Goal: Communication & Community: Answer question/provide support

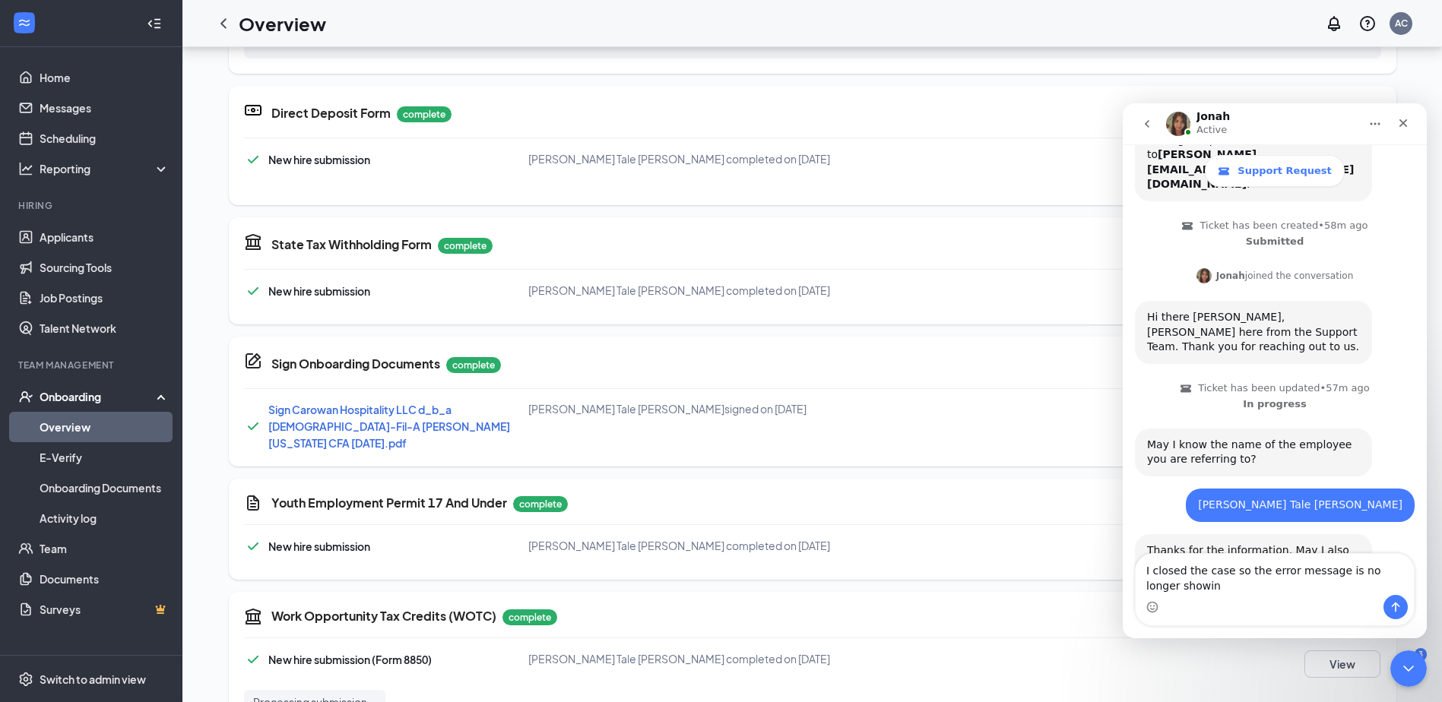
scroll to position [245, 0]
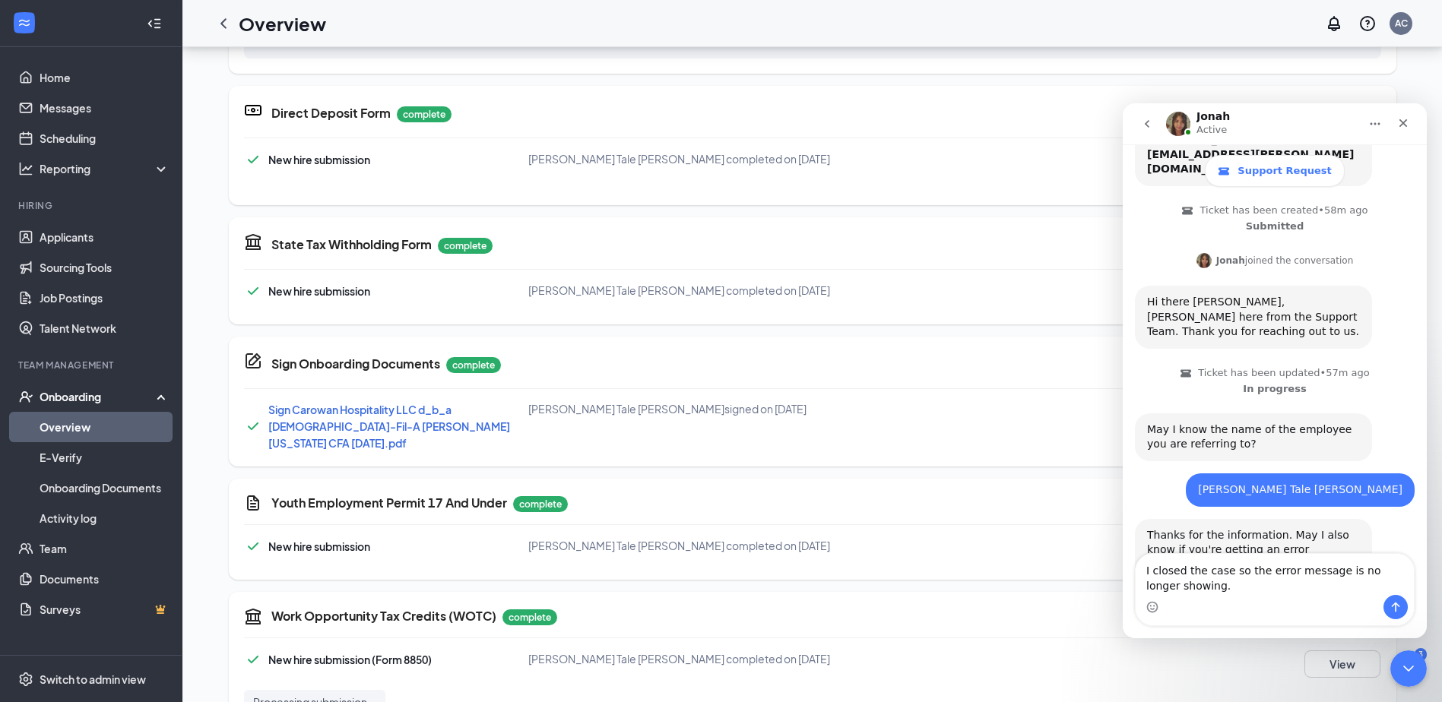
type textarea "I closed the case so the error message is no longer showing."
click at [1399, 602] on icon "Send a message…" at bounding box center [1396, 607] width 12 height 12
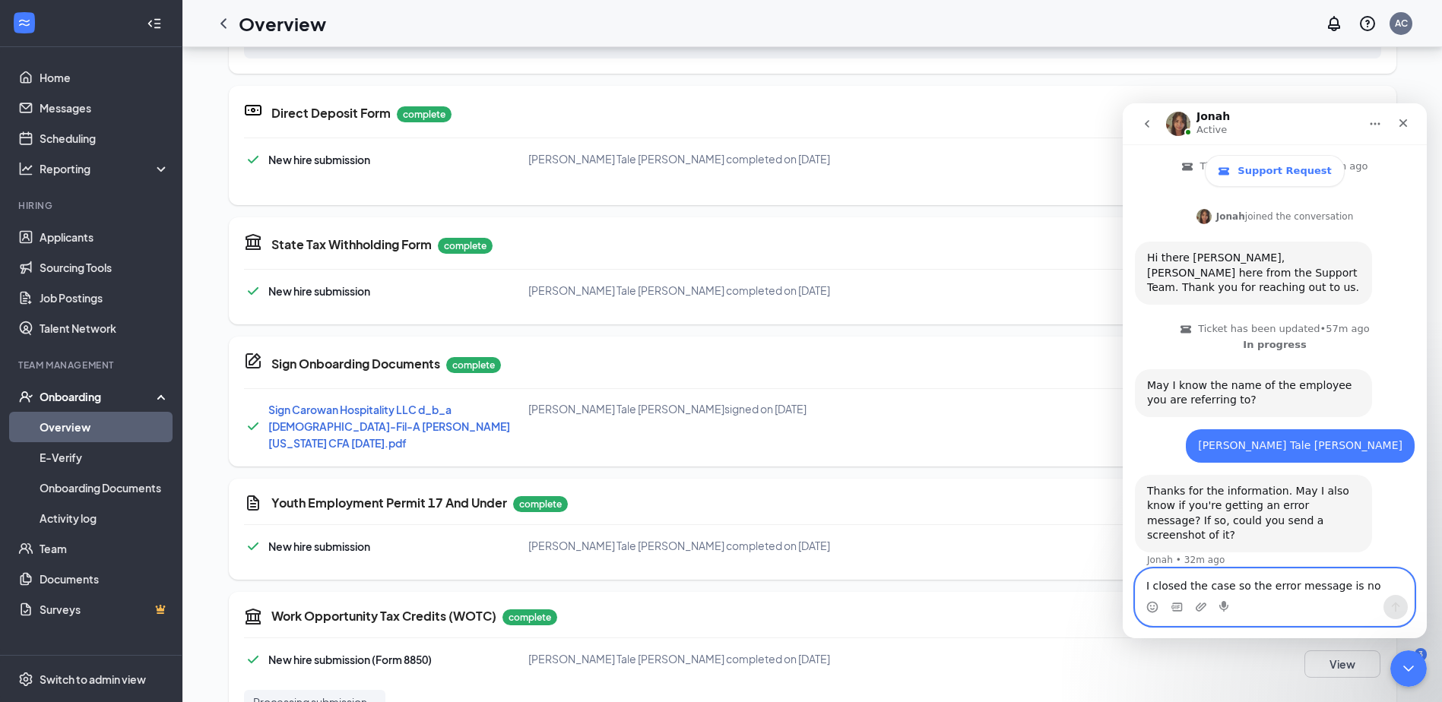
scroll to position [290, 0]
click at [1193, 607] on div "Intercom messenger" at bounding box center [1275, 607] width 278 height 24
click at [1197, 608] on icon "Upload attachment" at bounding box center [1201, 607] width 12 height 12
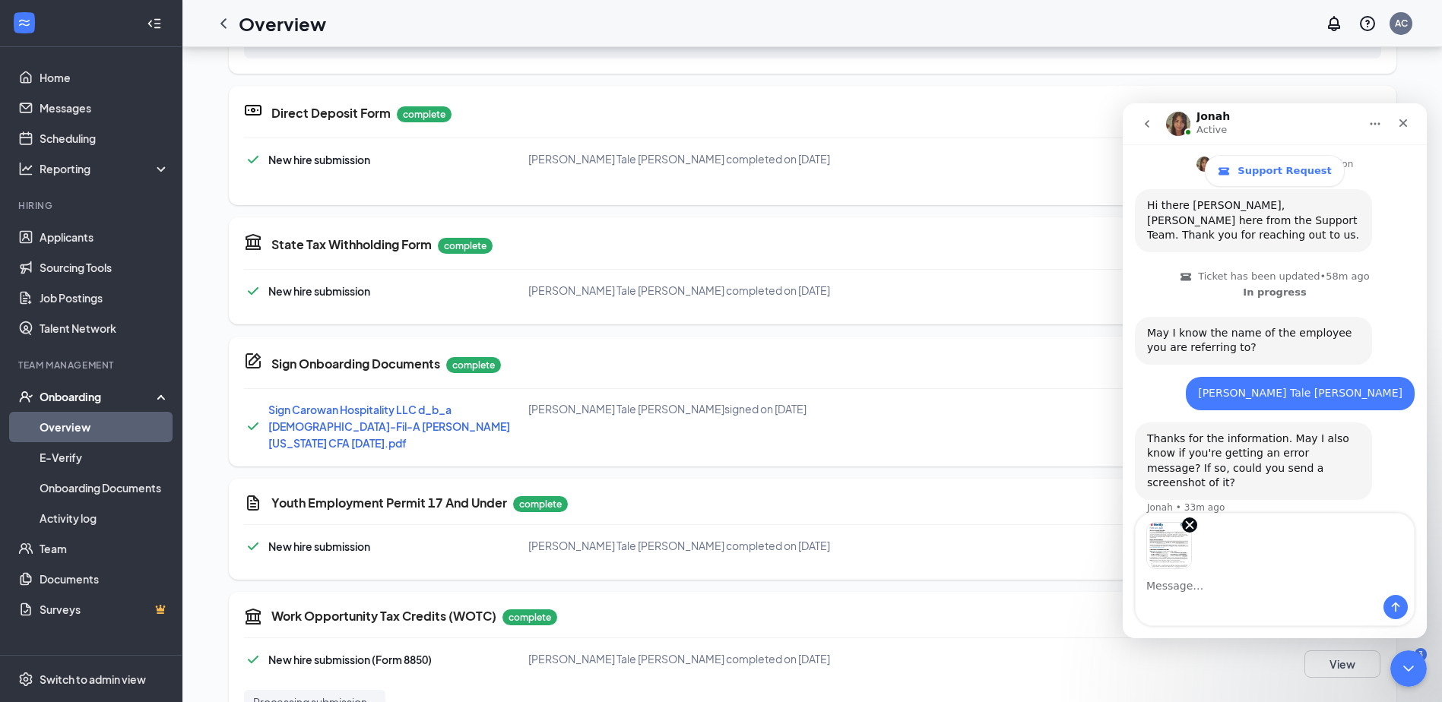
scroll to position [345, 0]
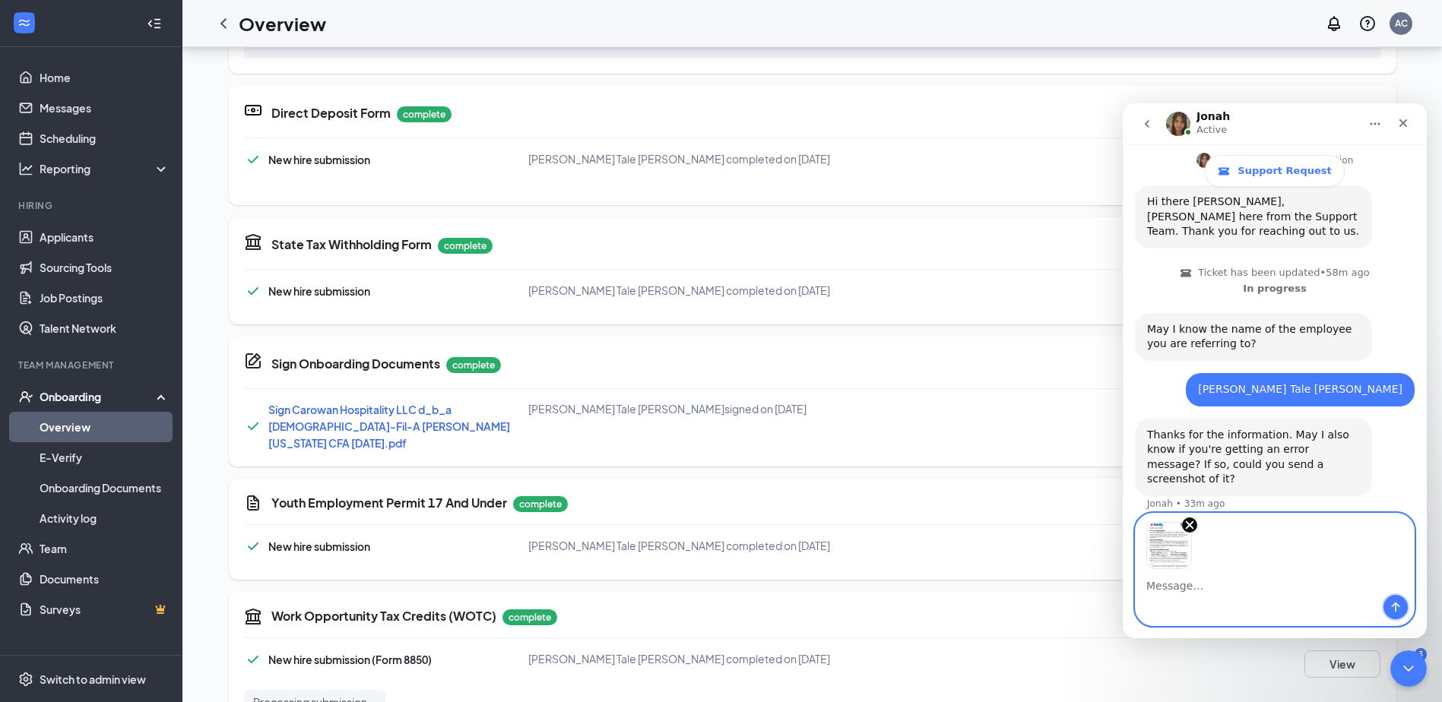
click at [1403, 614] on button "Send a message…" at bounding box center [1395, 607] width 24 height 24
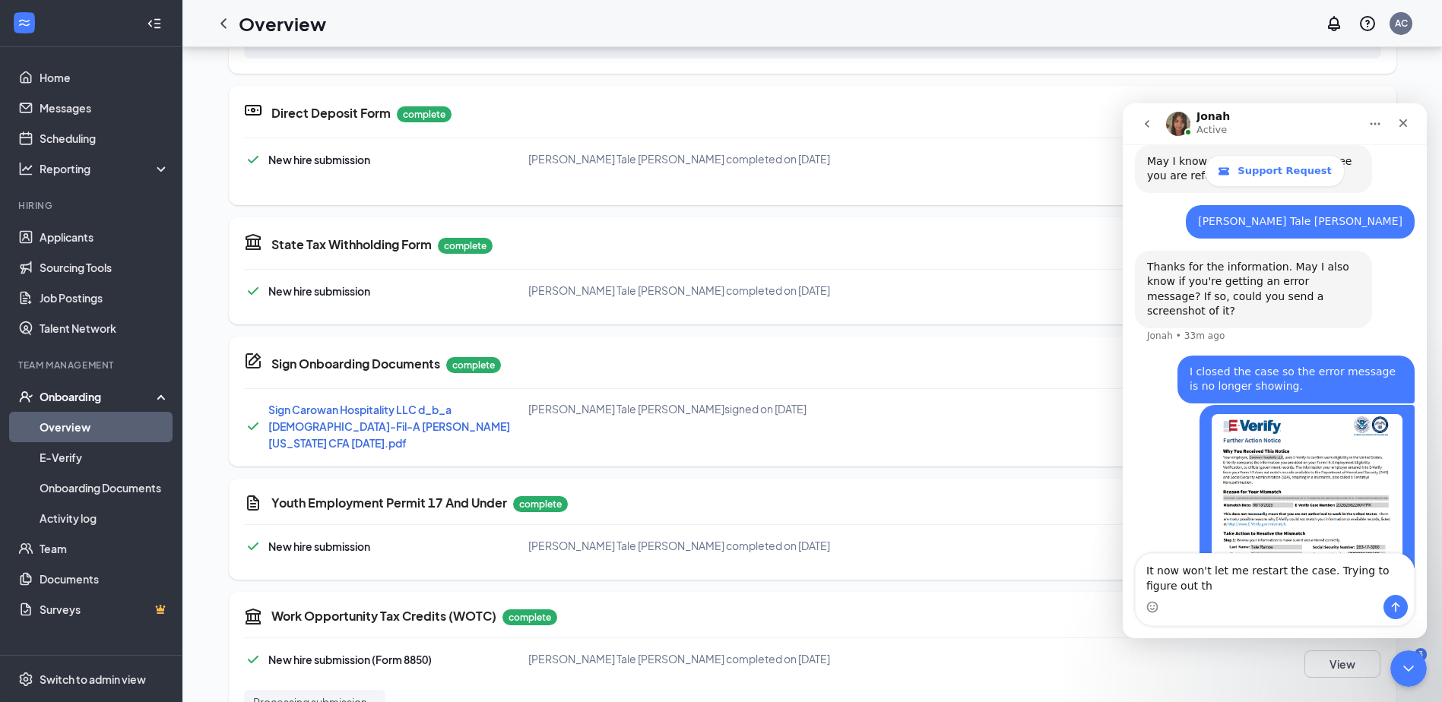
scroll to position [528, 0]
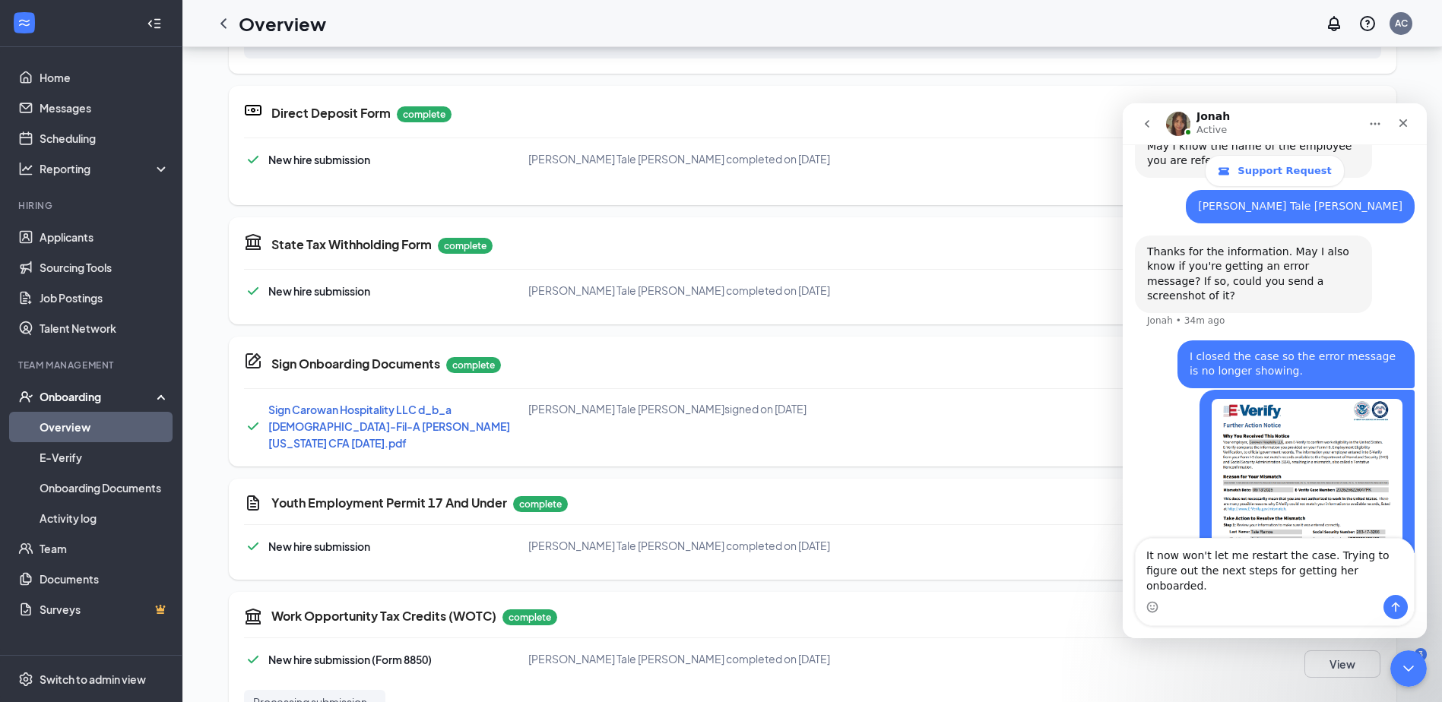
type textarea "It now won't let me restart the case. Trying to figure out the next steps for g…"
click at [1397, 610] on icon "Send a message…" at bounding box center [1396, 607] width 12 height 12
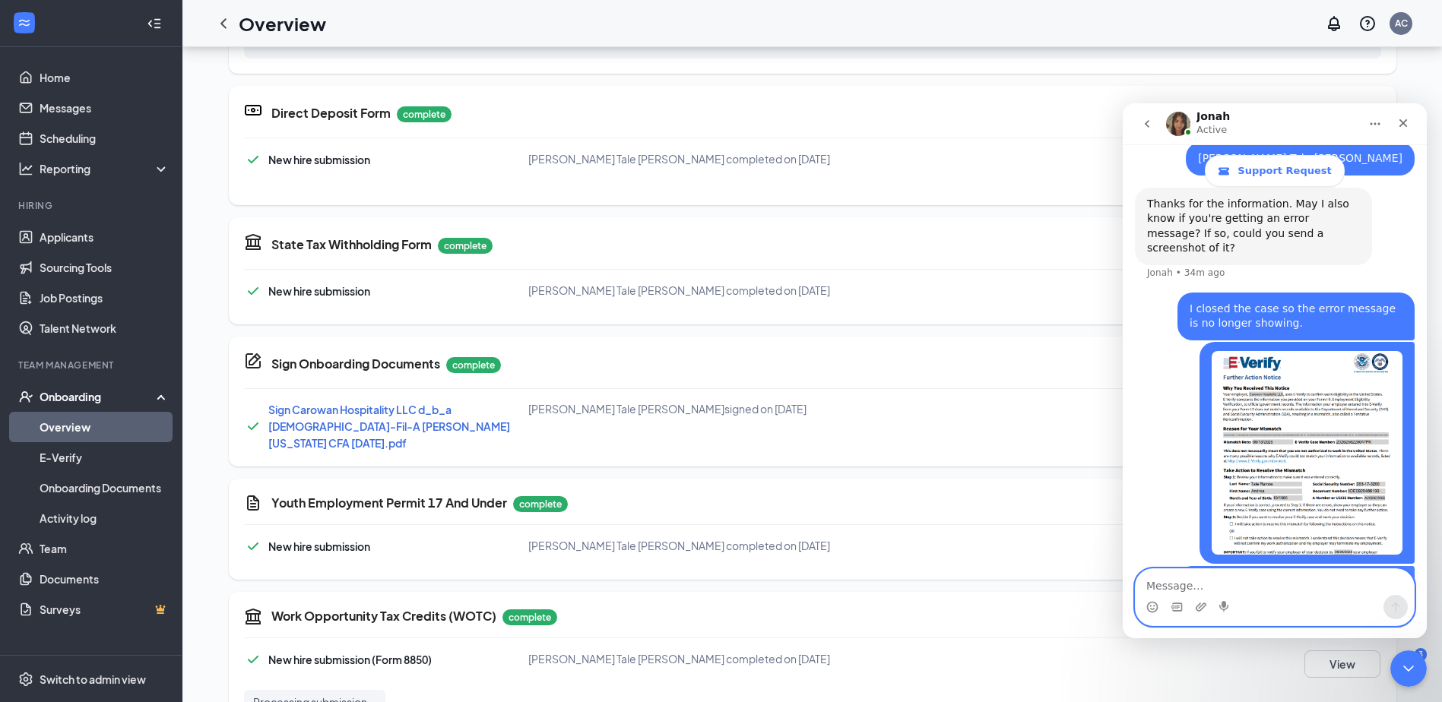
scroll to position [578, 0]
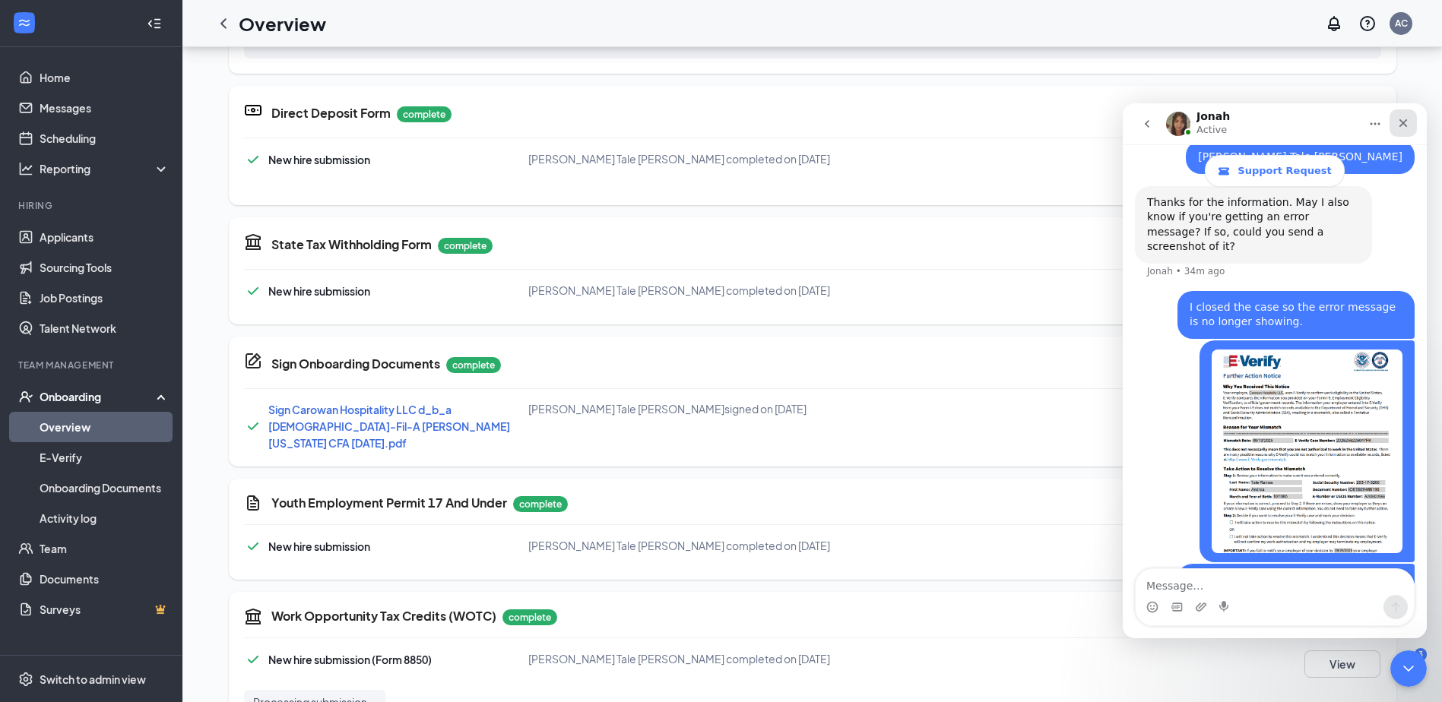
click at [1402, 134] on div "Close" at bounding box center [1403, 122] width 27 height 27
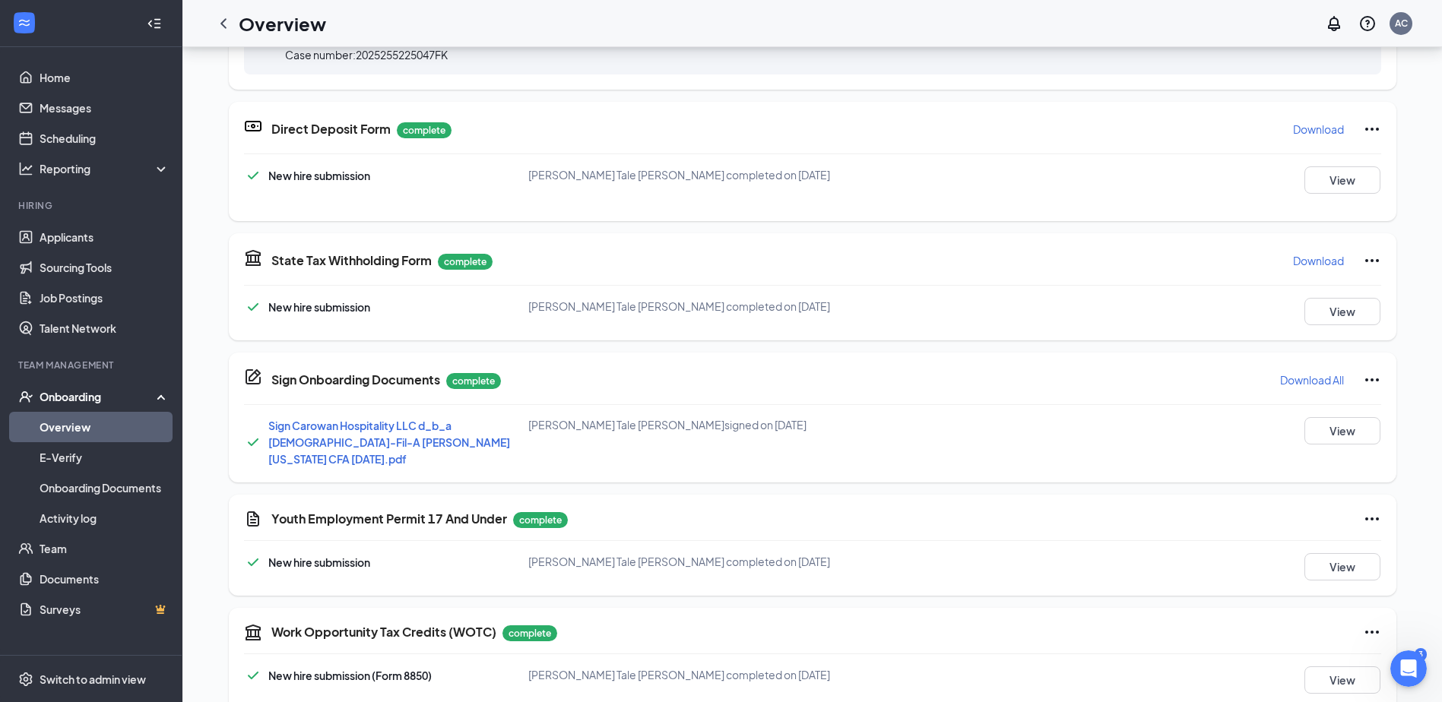
scroll to position [0, 0]
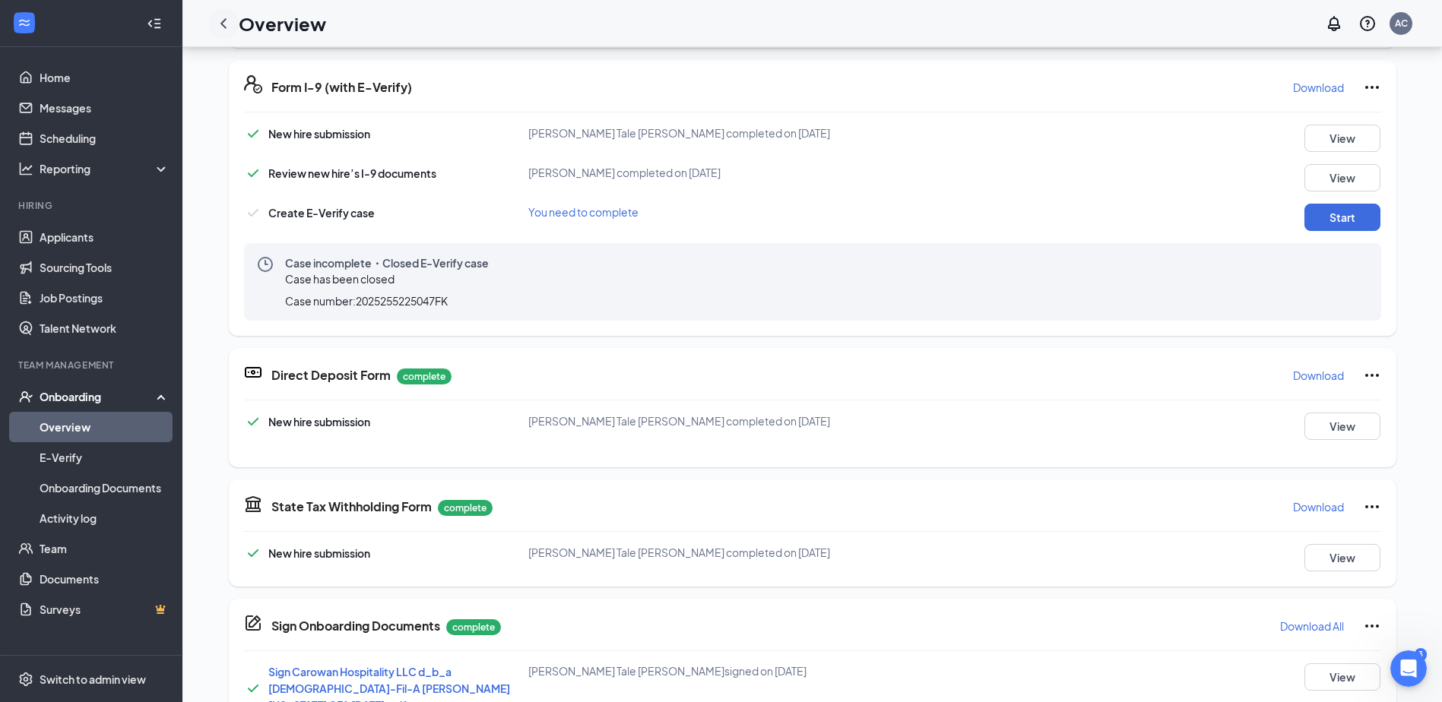
click at [229, 25] on icon "ChevronLeft" at bounding box center [223, 23] width 18 height 18
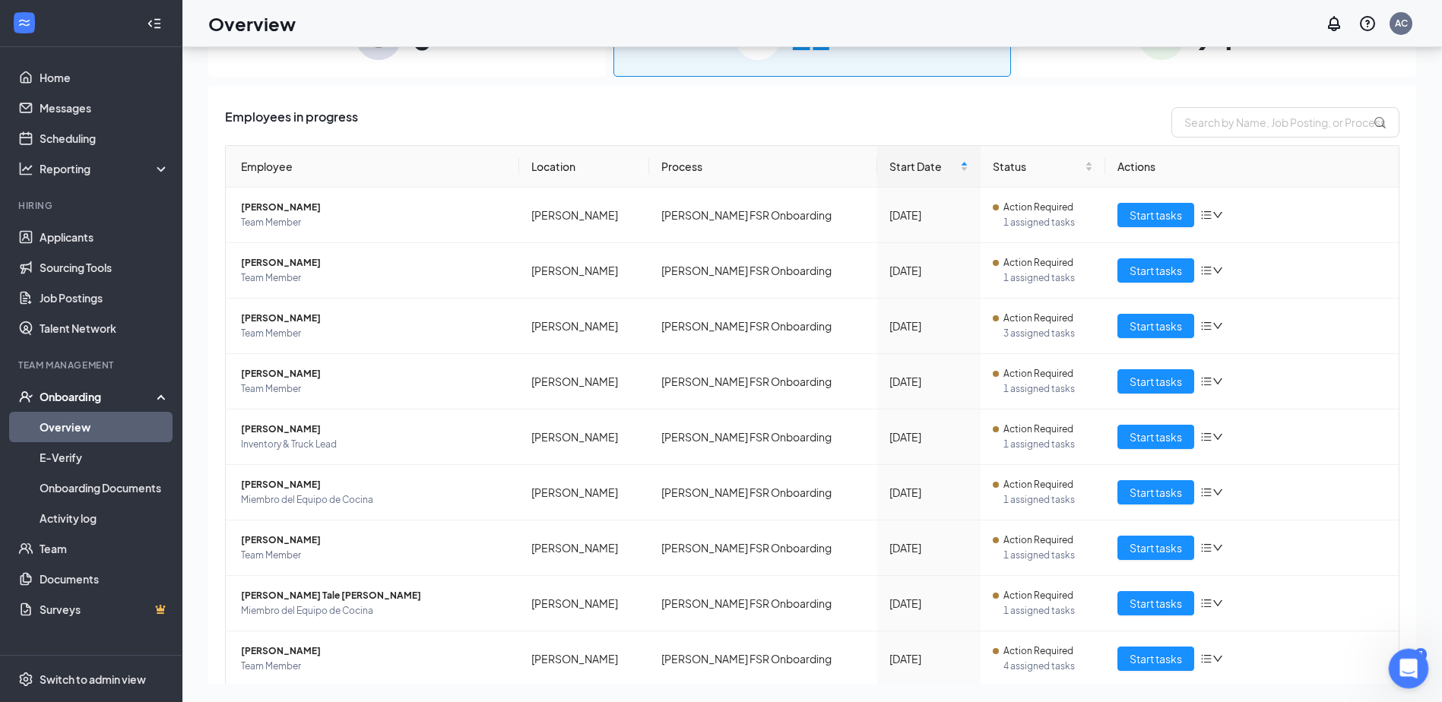
click at [1415, 657] on div "Open Intercom Messenger" at bounding box center [1406, 667] width 50 height 50
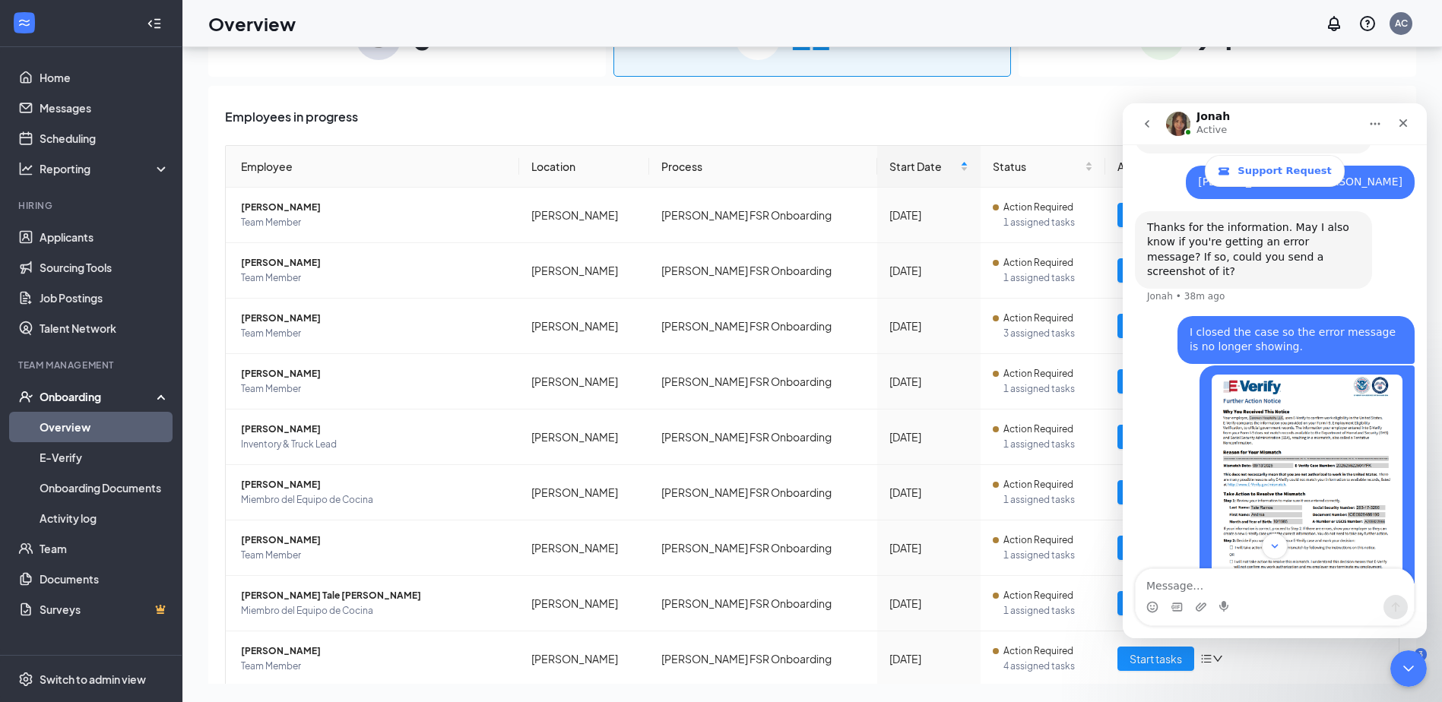
scroll to position [578, 0]
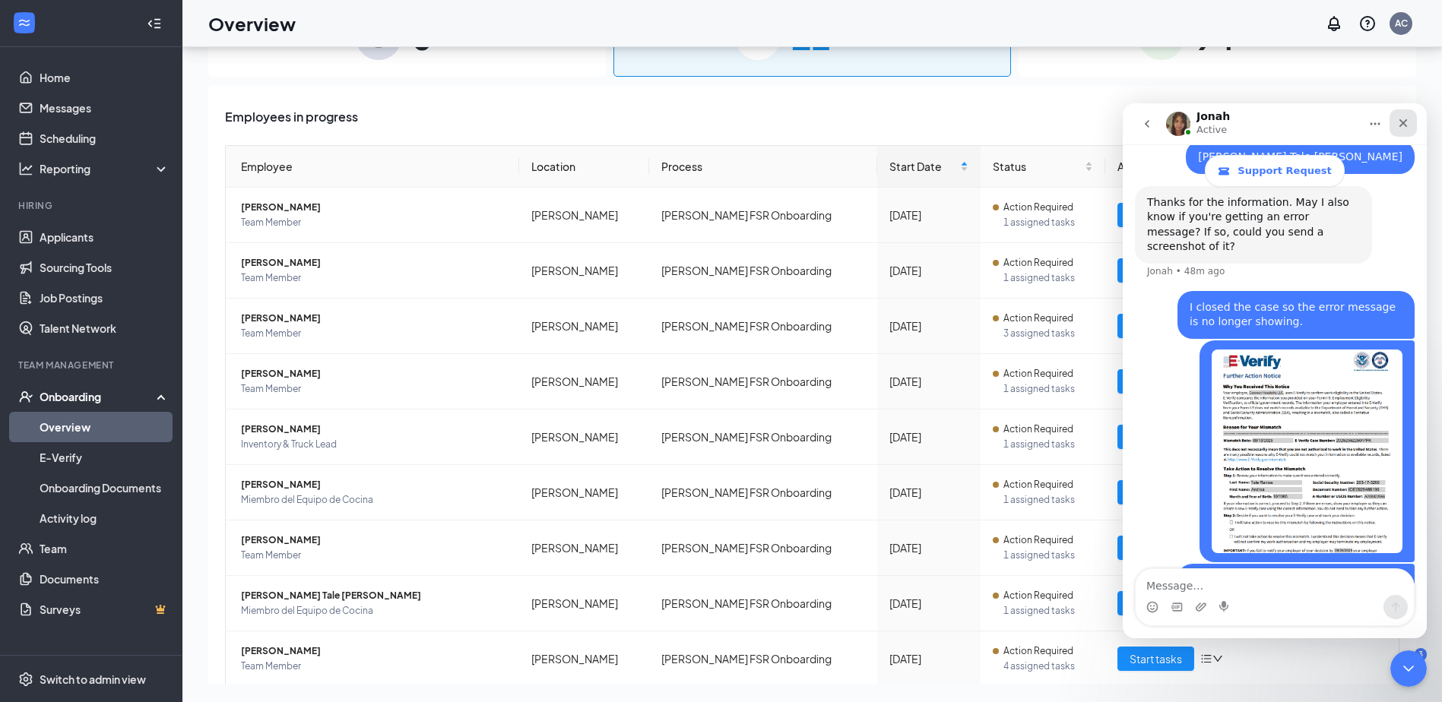
click at [1397, 129] on div "Close" at bounding box center [1403, 122] width 27 height 27
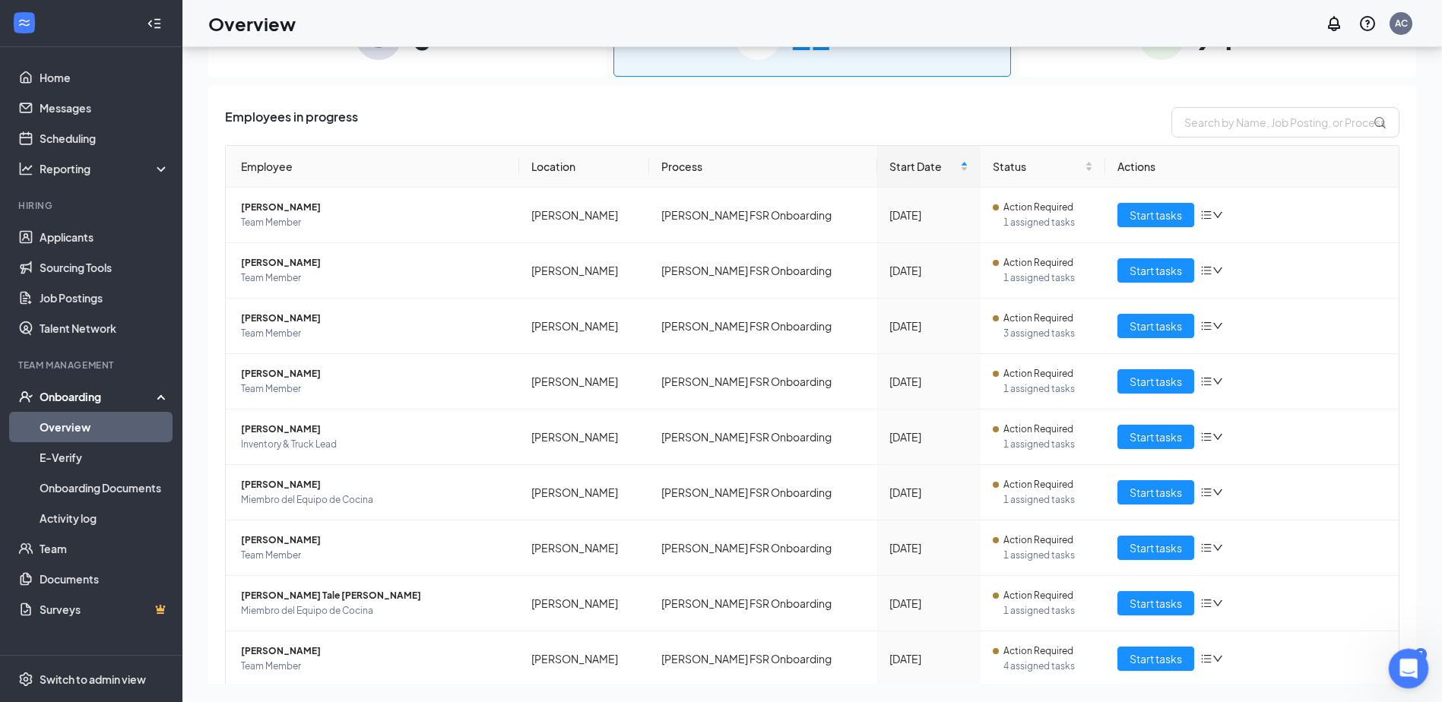
click at [1401, 648] on div "Open Intercom Messenger" at bounding box center [1406, 667] width 50 height 50
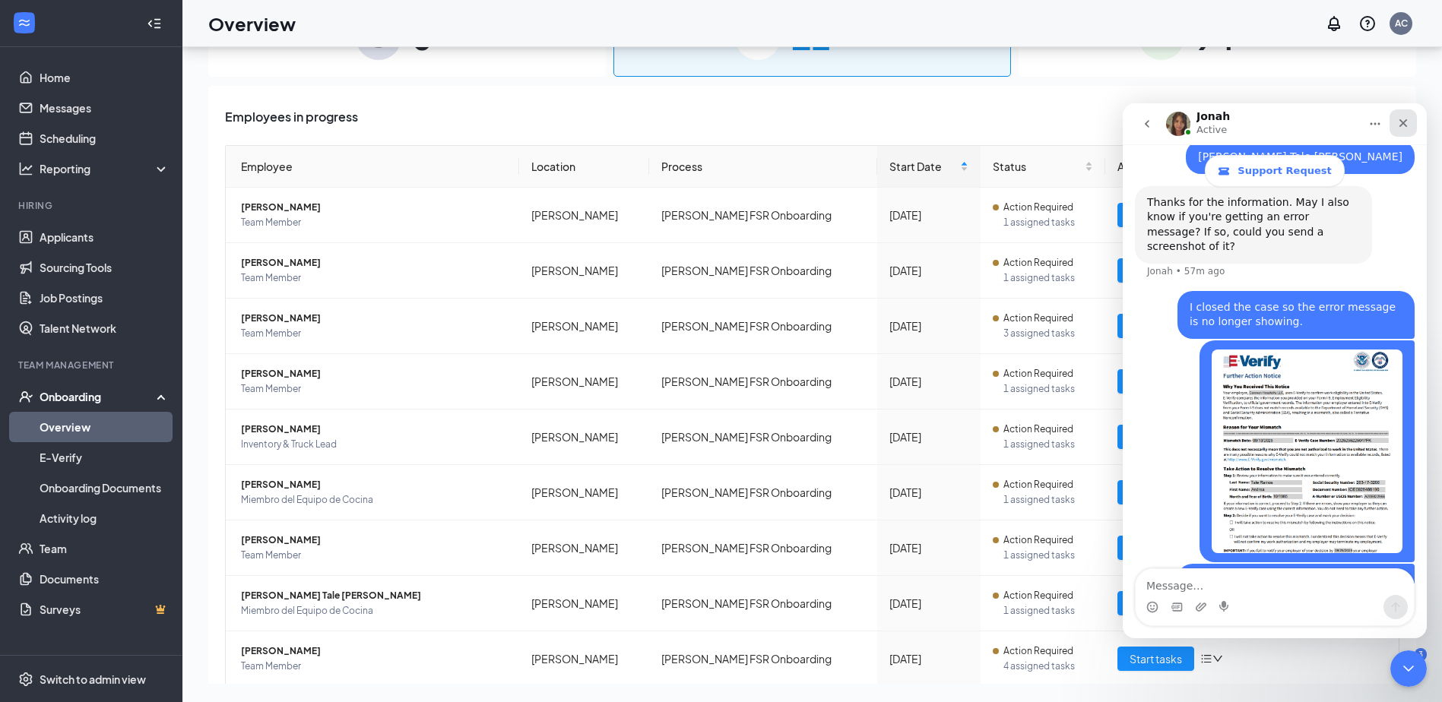
click at [1392, 123] on div "Close" at bounding box center [1403, 122] width 27 height 27
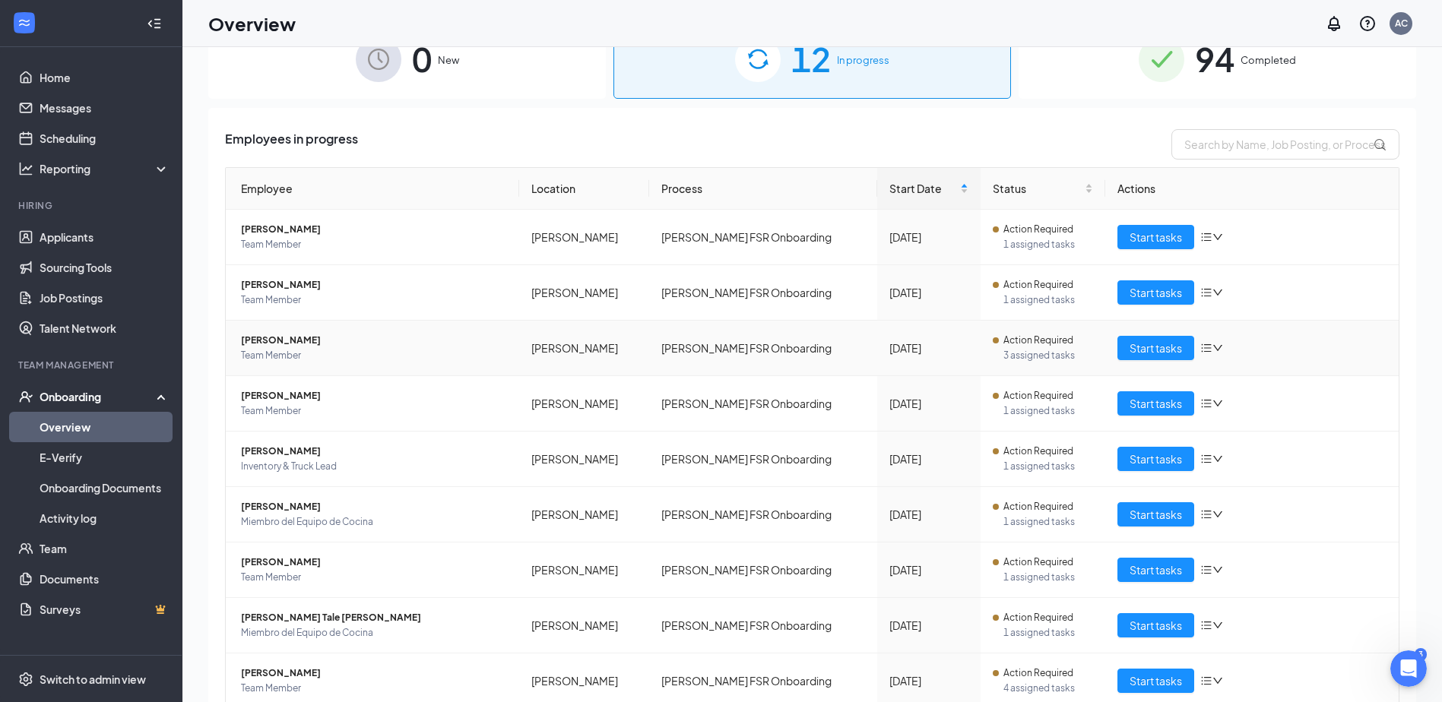
scroll to position [68, 0]
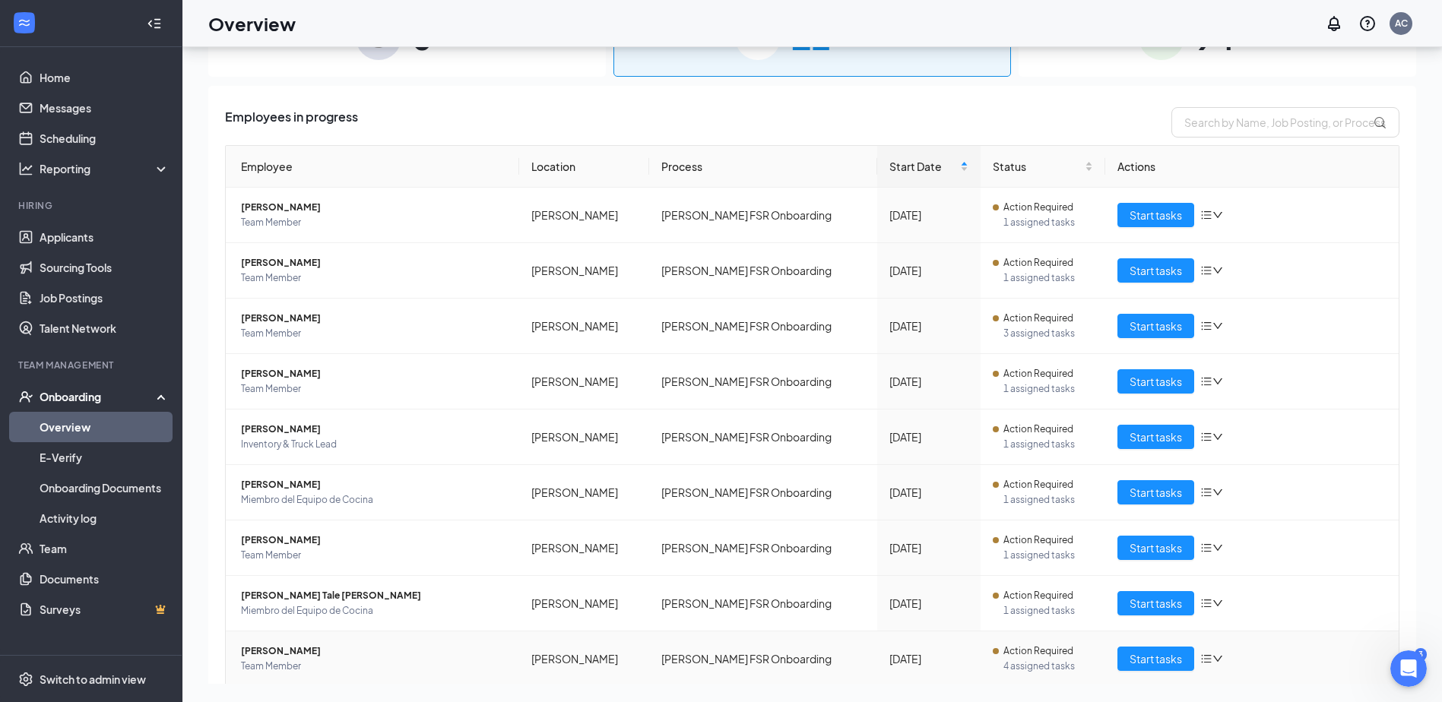
click at [302, 648] on span "[PERSON_NAME]" at bounding box center [374, 651] width 266 height 15
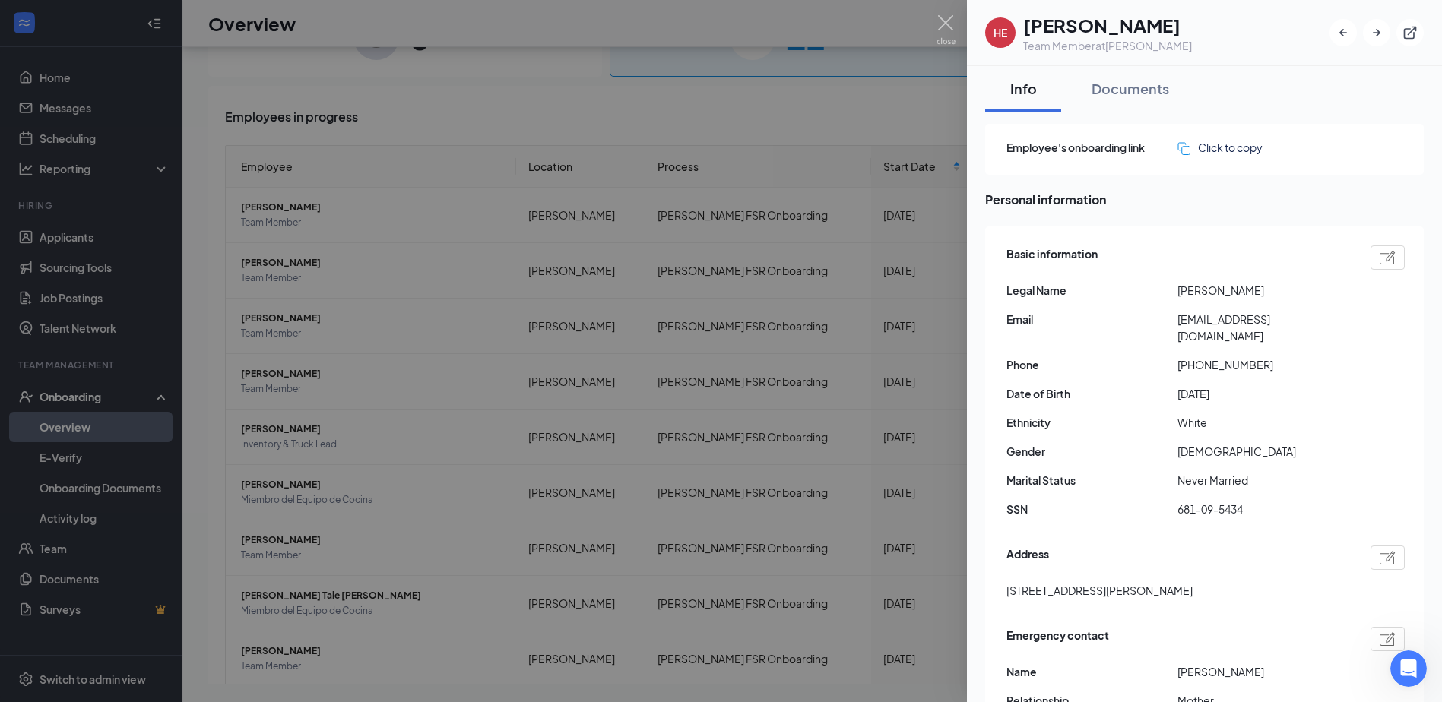
click at [908, 651] on div at bounding box center [721, 351] width 1442 height 702
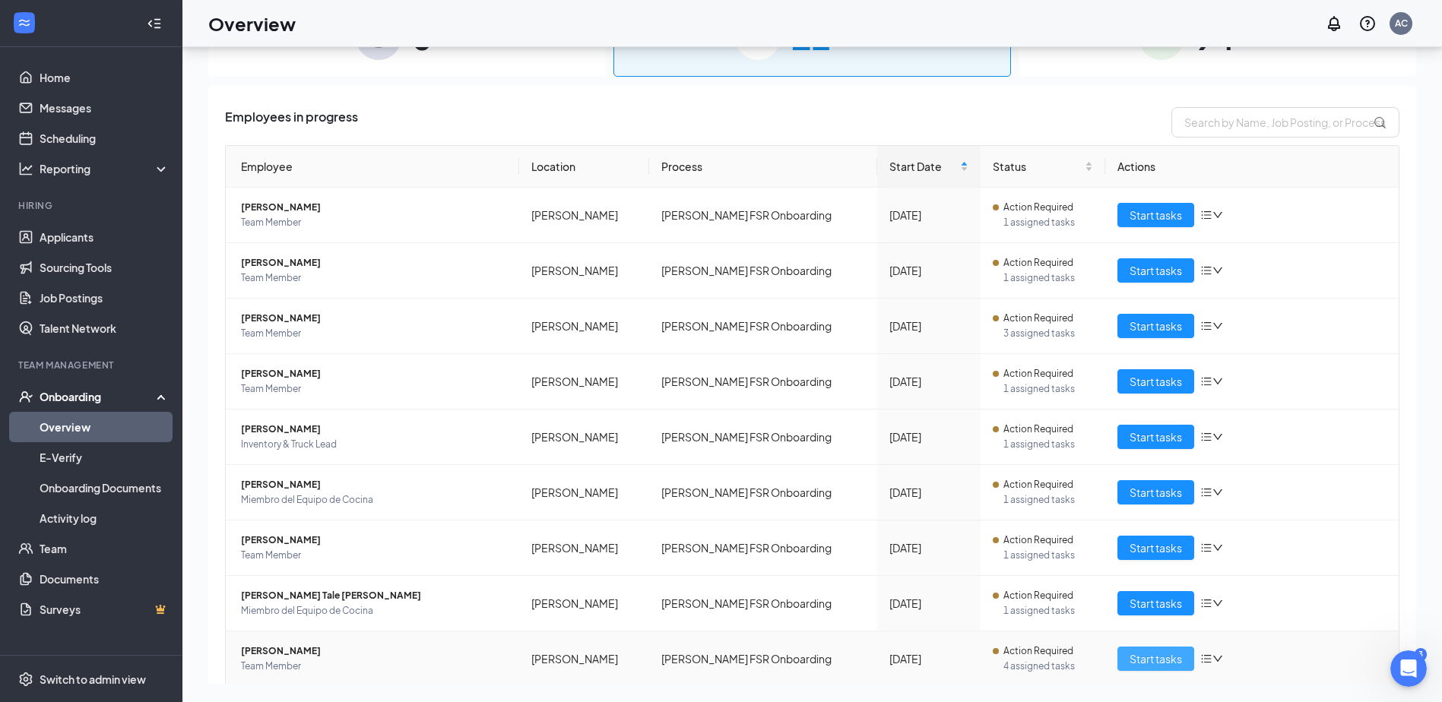
click at [1149, 664] on span "Start tasks" at bounding box center [1156, 659] width 52 height 17
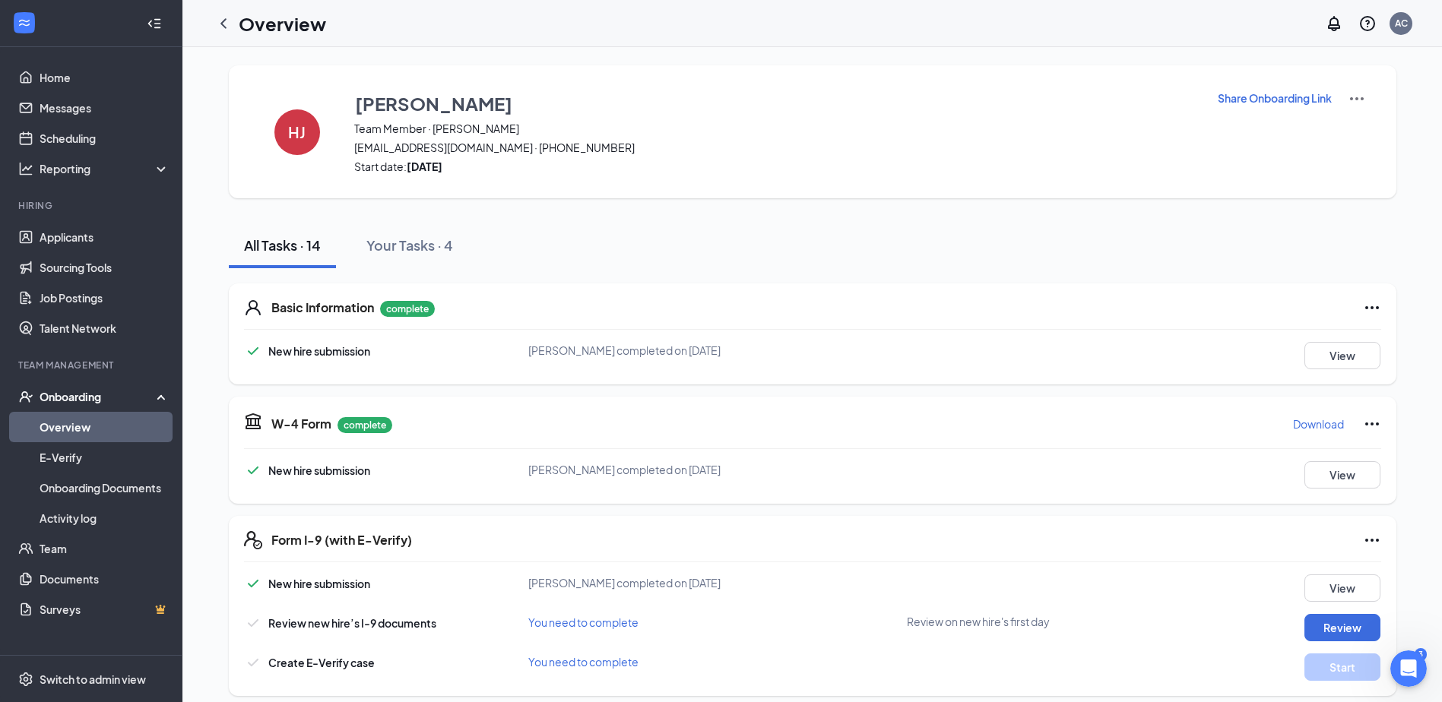
click at [224, 28] on icon "ChevronLeft" at bounding box center [223, 23] width 18 height 18
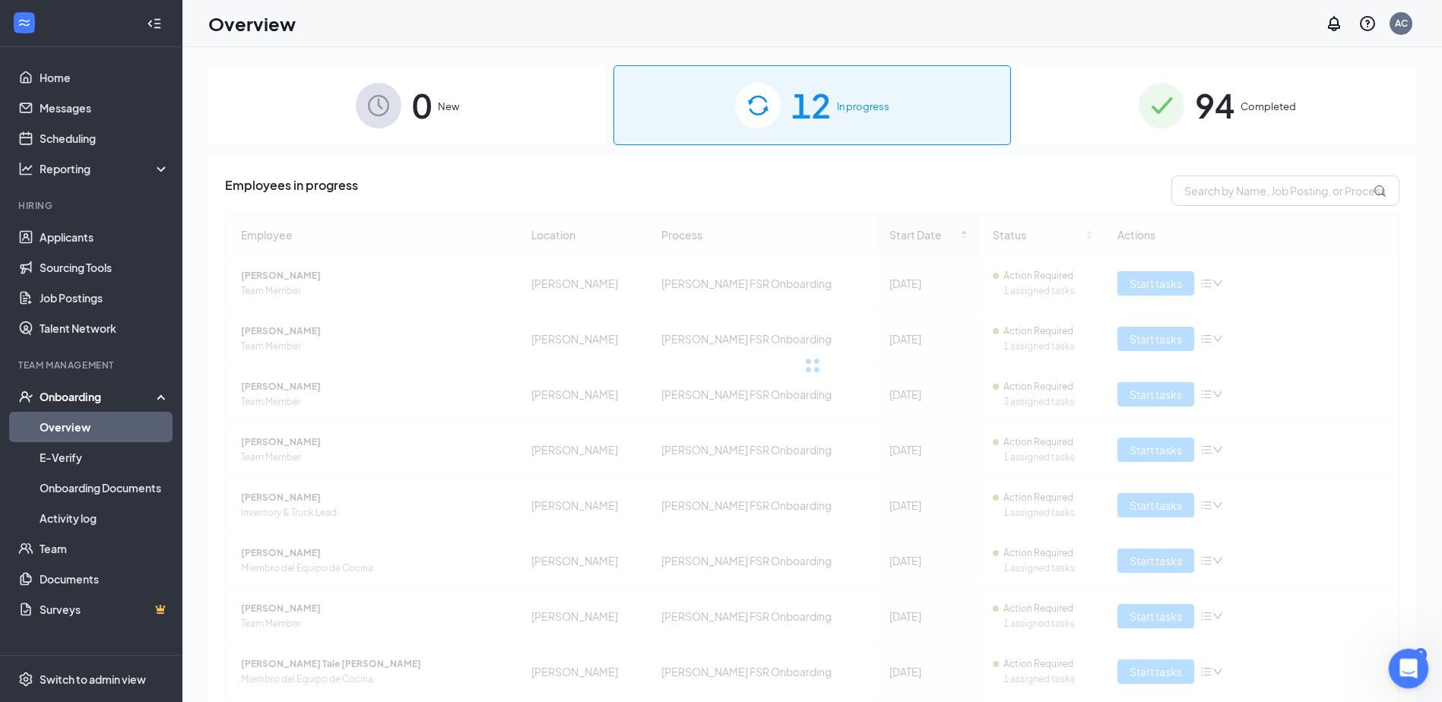
click at [1409, 681] on div "Open Intercom Messenger" at bounding box center [1406, 667] width 50 height 50
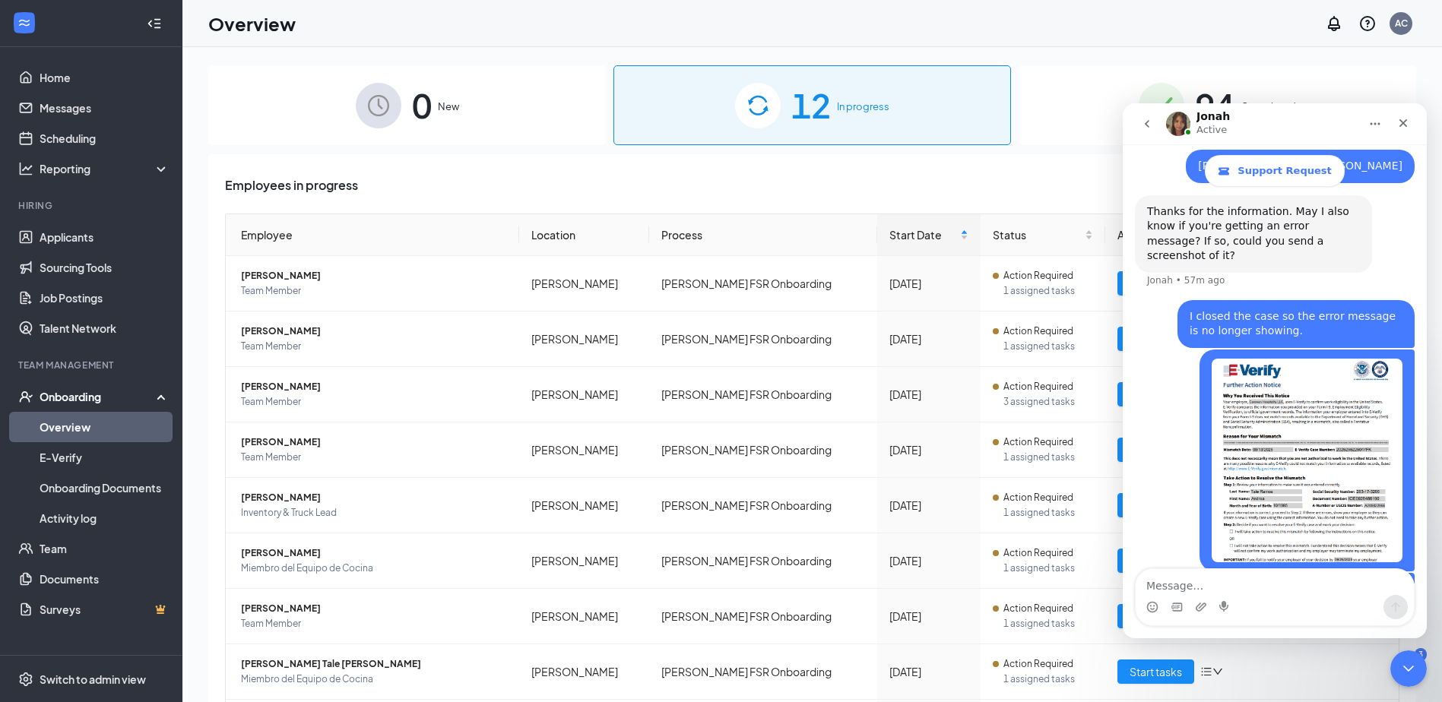
scroll to position [578, 0]
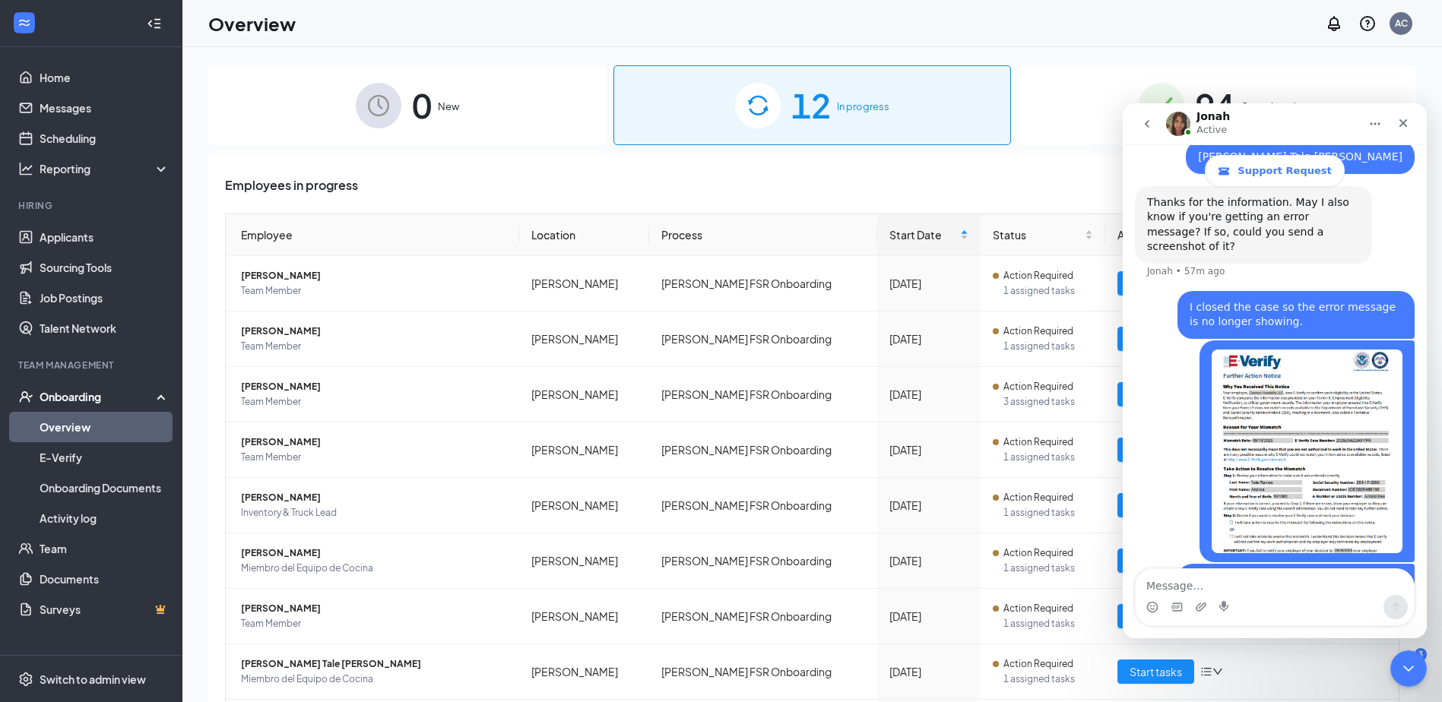
click at [1156, 124] on button "go back" at bounding box center [1147, 123] width 29 height 29
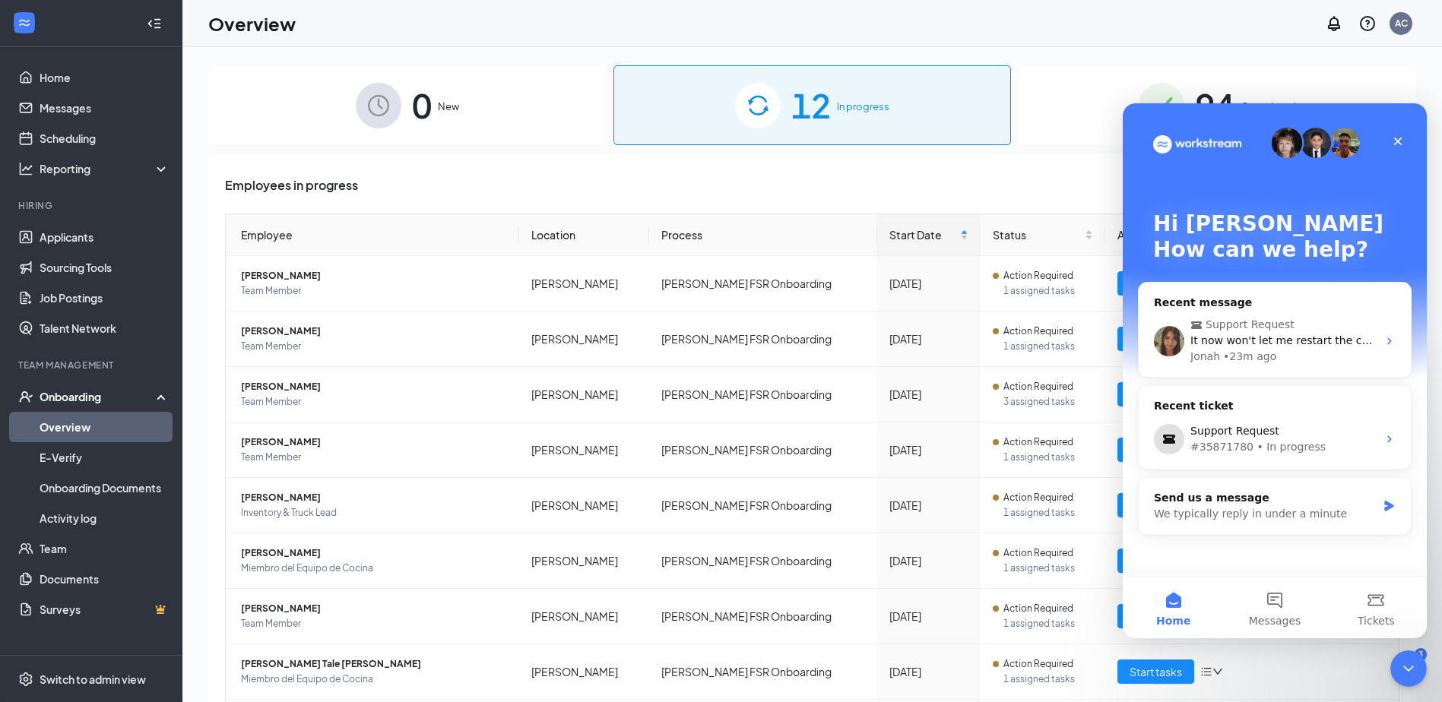
scroll to position [0, 0]
click at [1291, 617] on span "Messages" at bounding box center [1275, 621] width 52 height 11
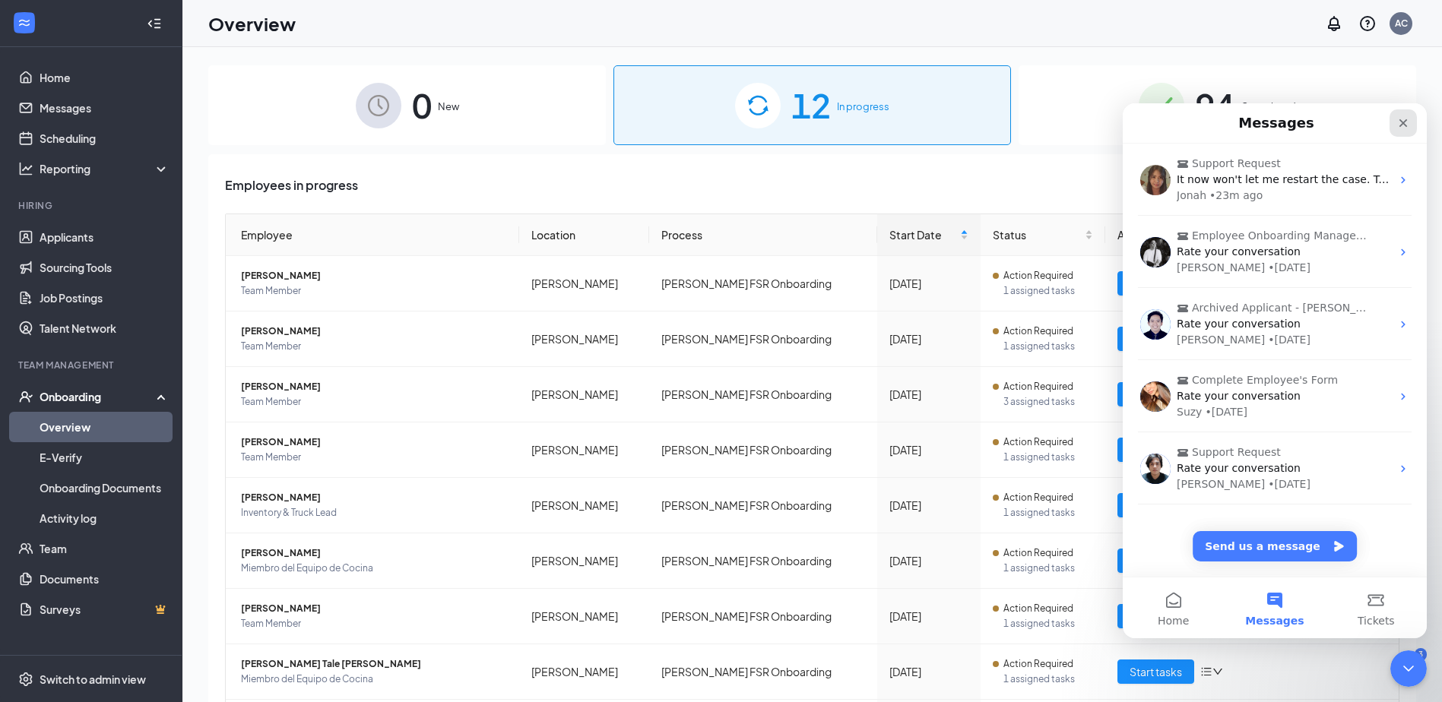
click at [1399, 122] on icon "Close" at bounding box center [1403, 123] width 12 height 12
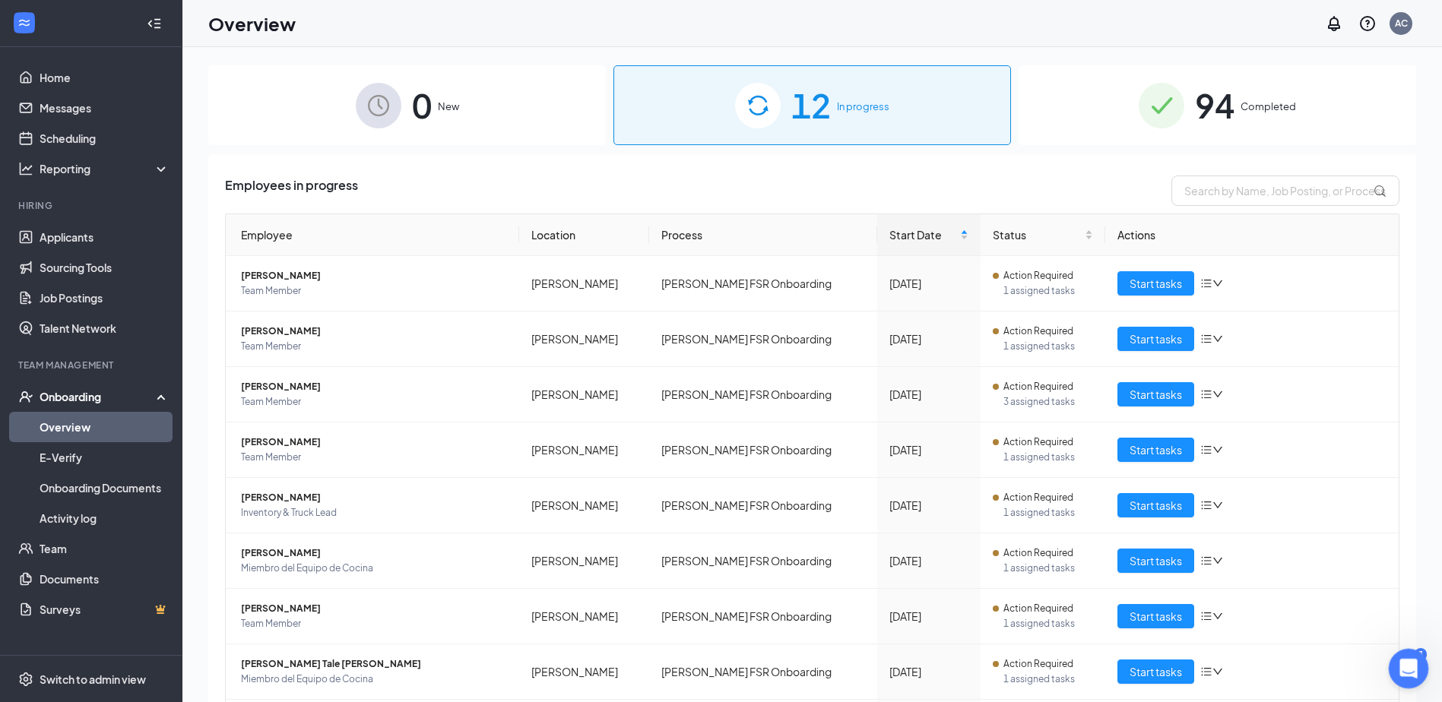
click at [1402, 664] on icon "Open Intercom Messenger" at bounding box center [1406, 666] width 25 height 25
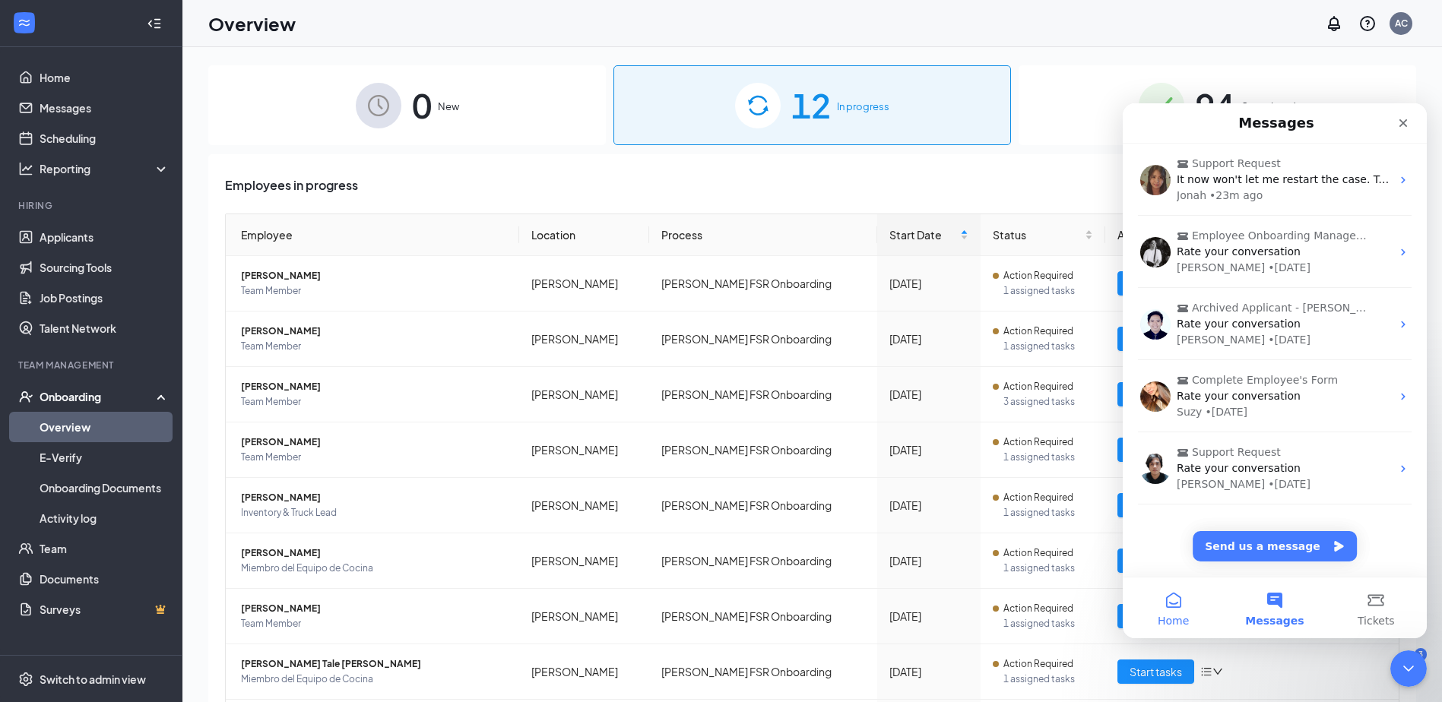
click at [1165, 611] on button "Home" at bounding box center [1173, 608] width 101 height 61
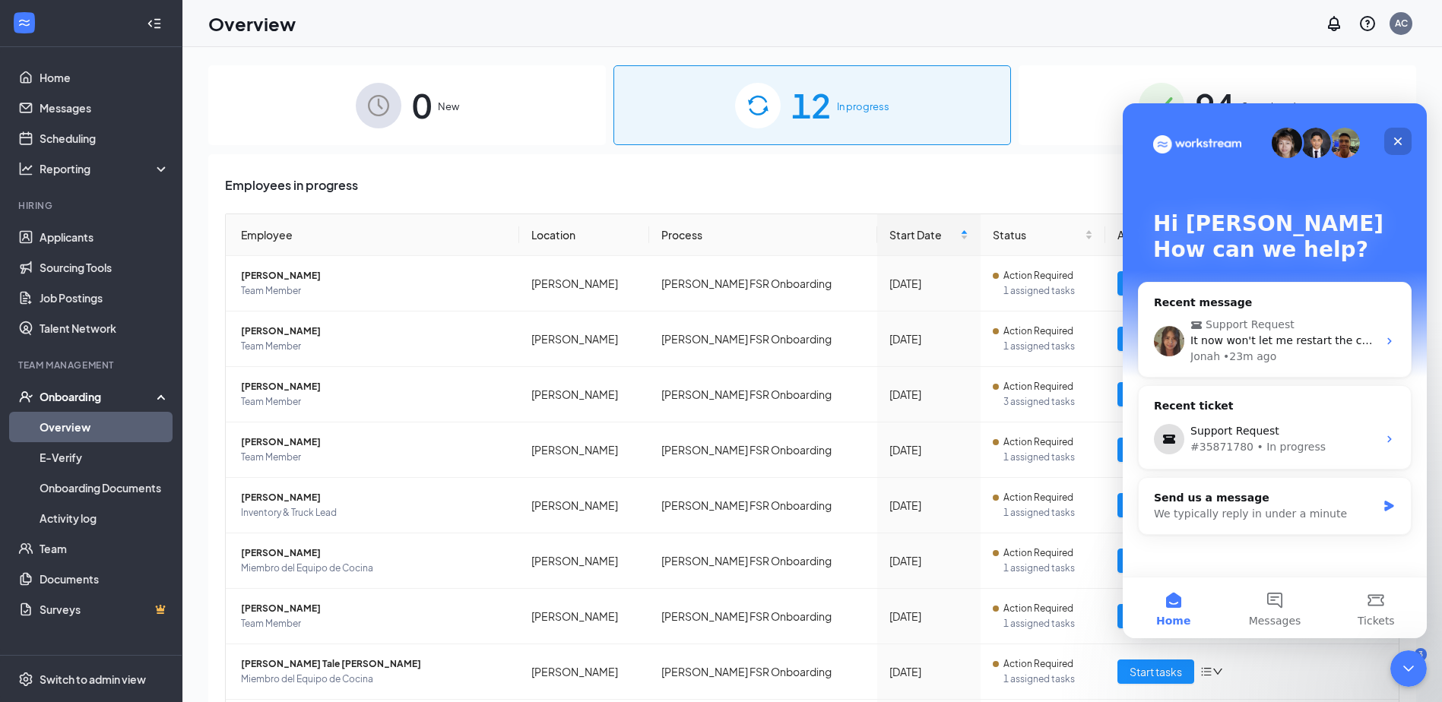
drag, startPoint x: 1393, startPoint y: 138, endPoint x: 2518, endPoint y: 248, distance: 1129.6
click at [1393, 138] on icon "Close" at bounding box center [1398, 141] width 12 height 12
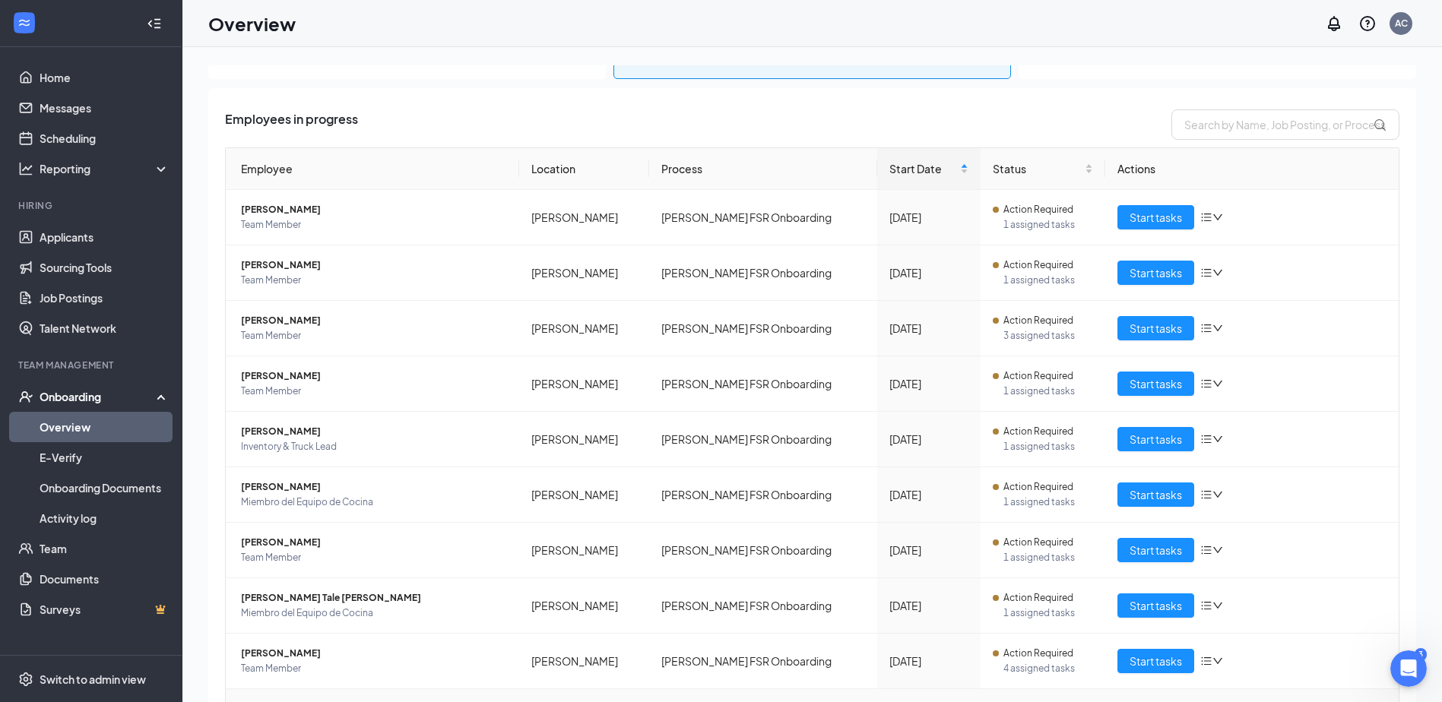
scroll to position [161, 0]
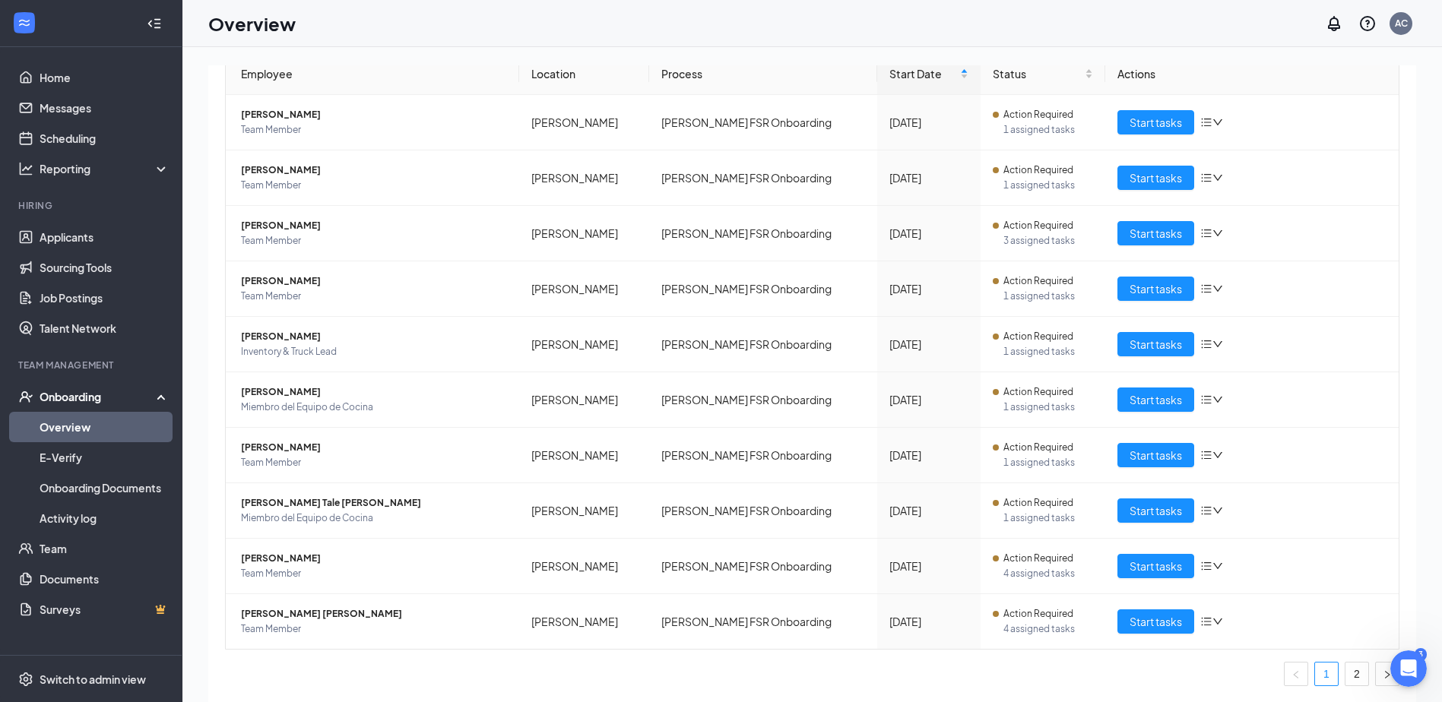
click at [39, 392] on div "Onboarding" at bounding box center [91, 397] width 182 height 30
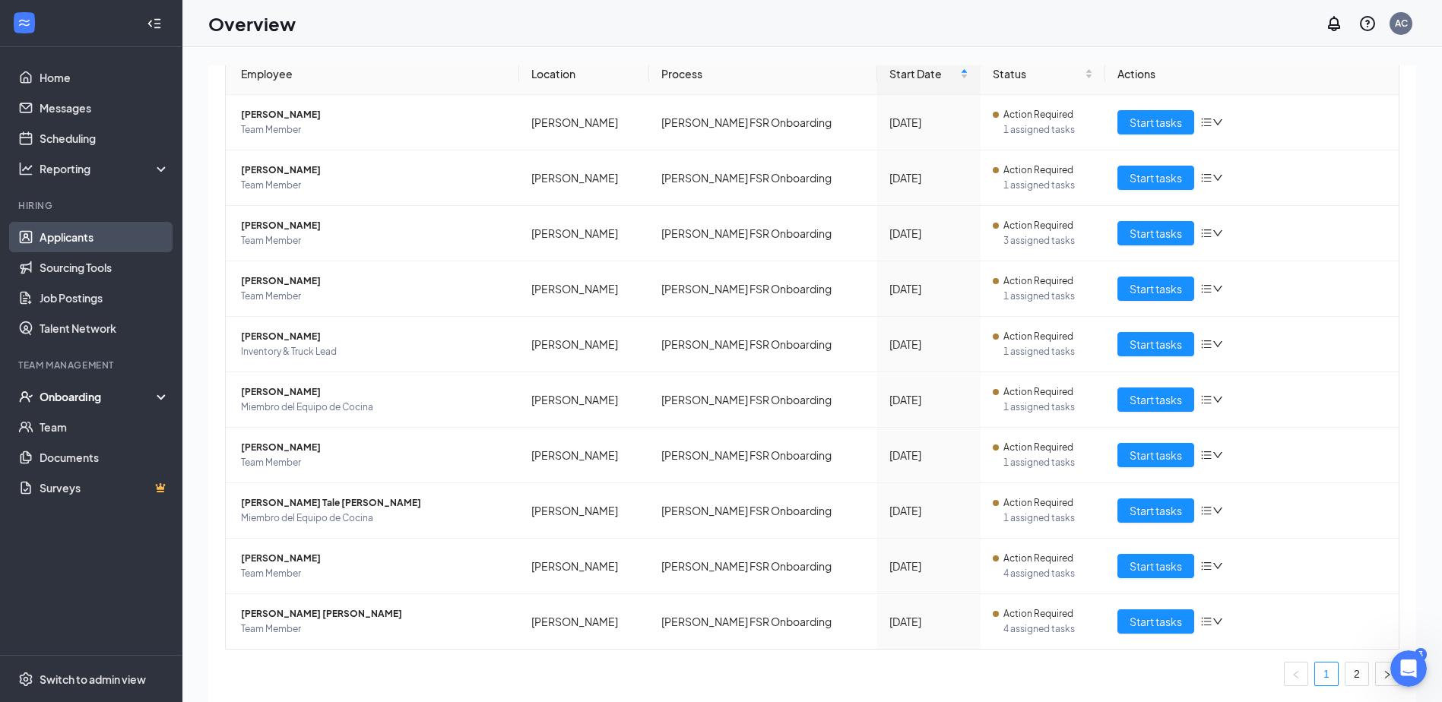
click at [71, 246] on link "Applicants" at bounding box center [105, 237] width 130 height 30
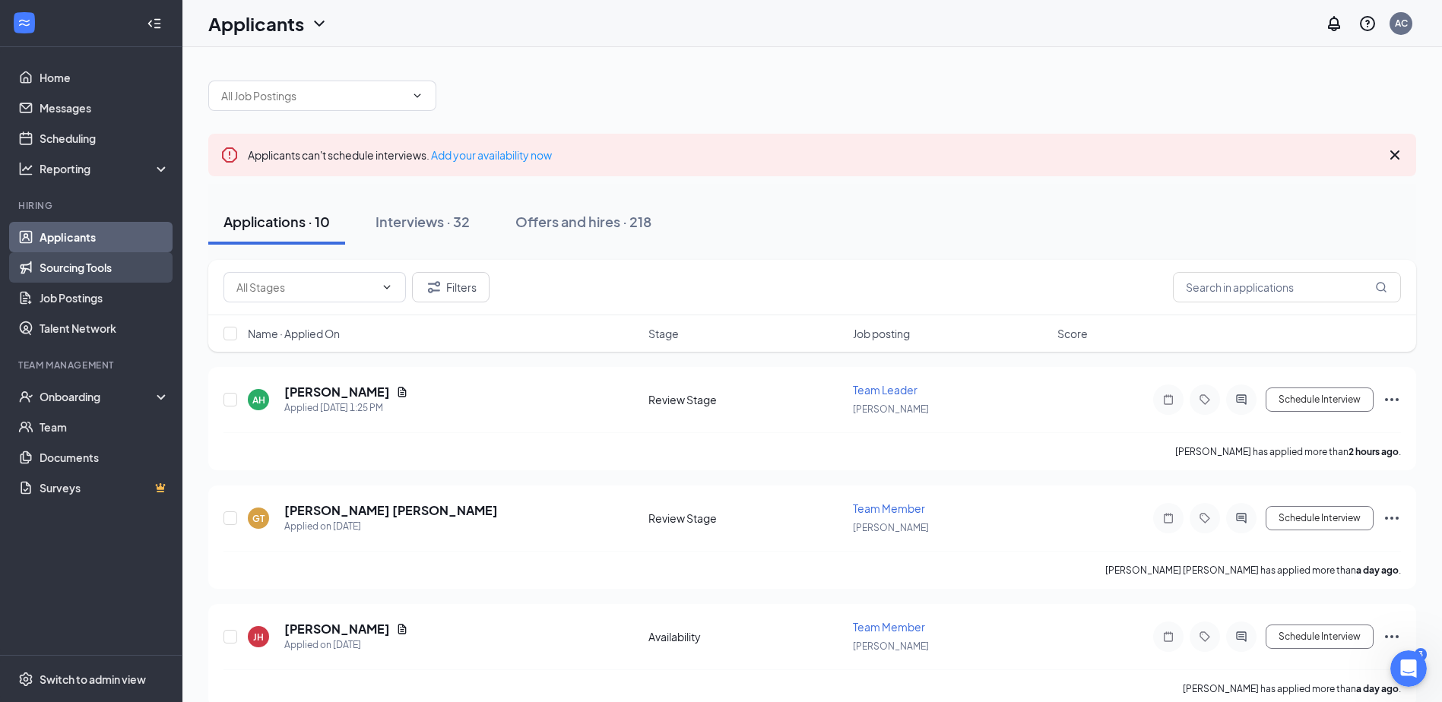
click at [62, 262] on link "Sourcing Tools" at bounding box center [105, 267] width 130 height 30
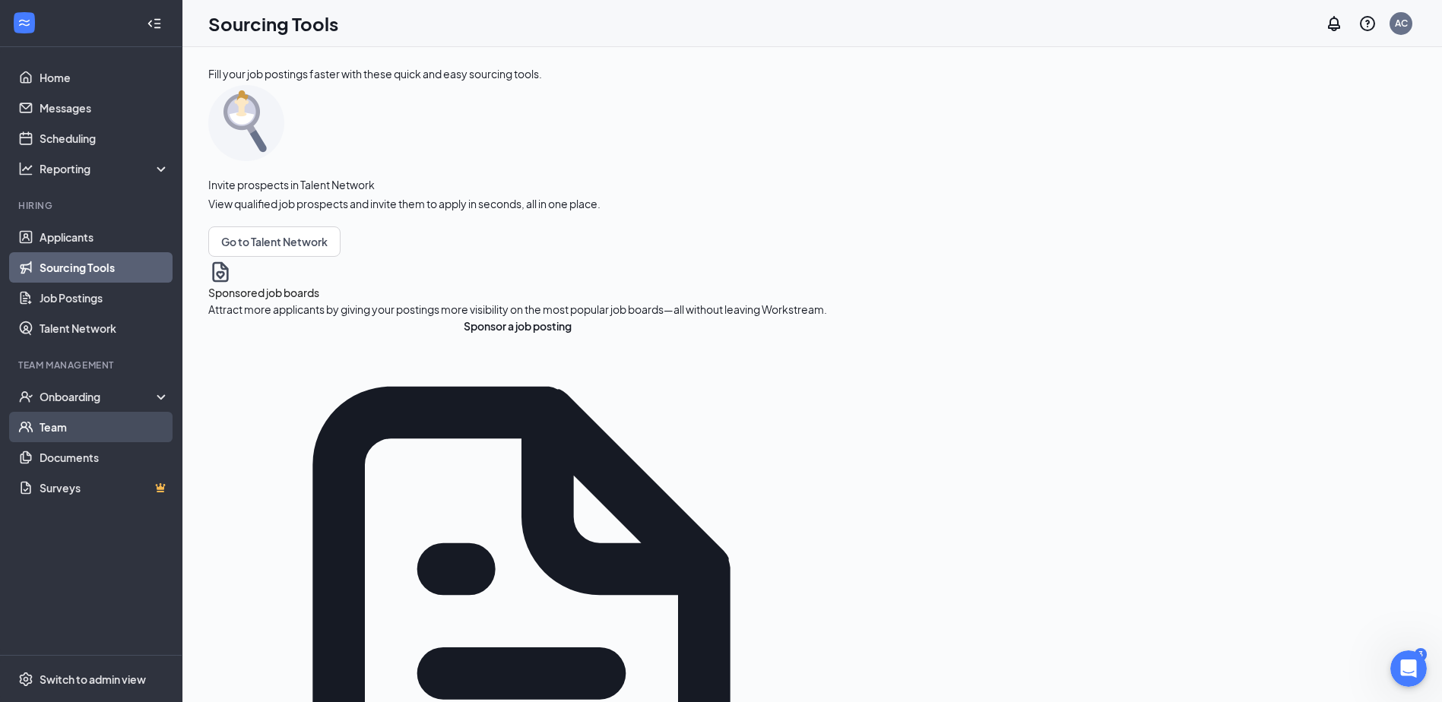
click at [55, 424] on link "Team" at bounding box center [105, 427] width 130 height 30
